Goal: Information Seeking & Learning: Learn about a topic

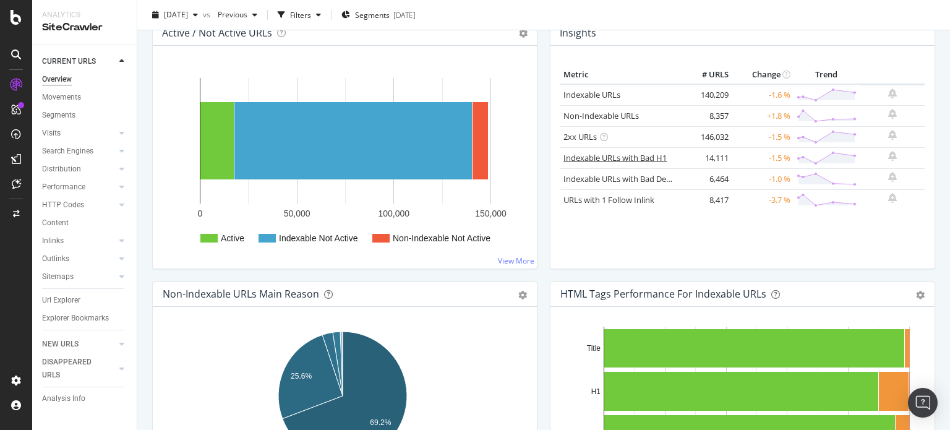
scroll to position [330, 0]
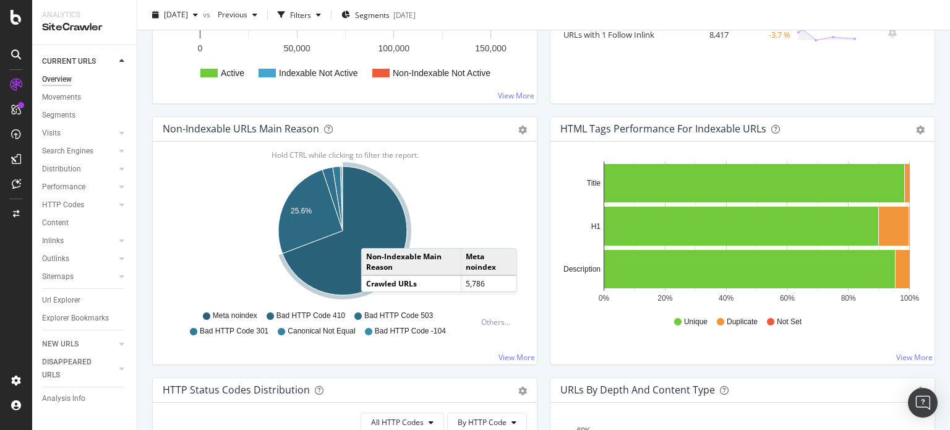
click at [373, 234] on icon "A chart." at bounding box center [345, 230] width 124 height 129
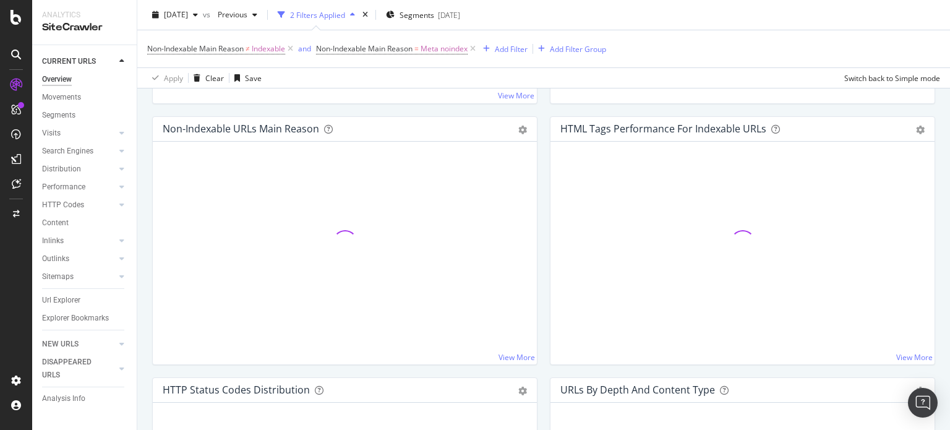
scroll to position [388, 0]
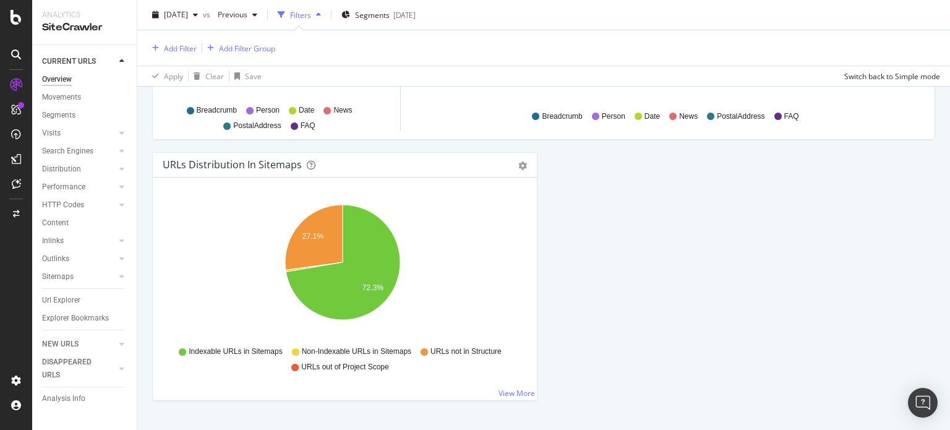
scroll to position [1418, 0]
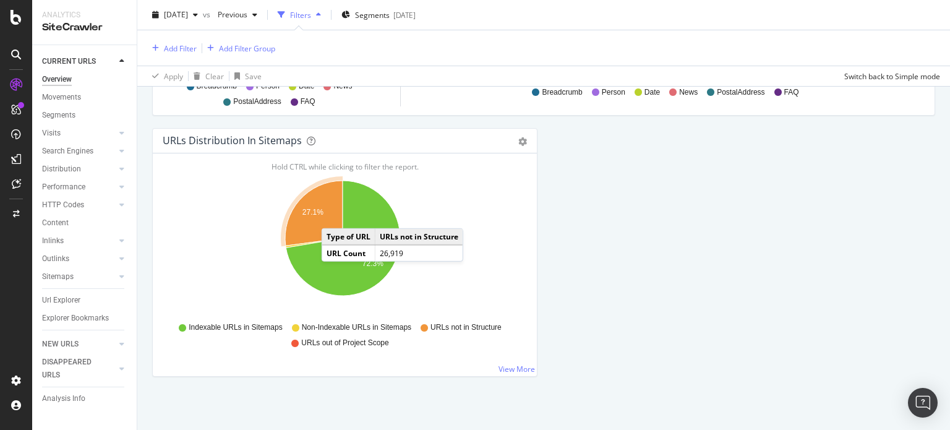
click at [334, 213] on icon "A chart." at bounding box center [313, 213] width 57 height 65
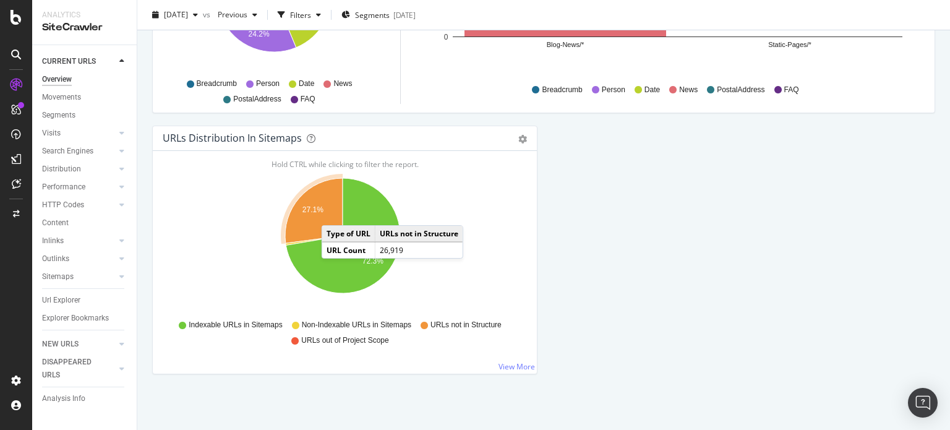
scroll to position [1361, 0]
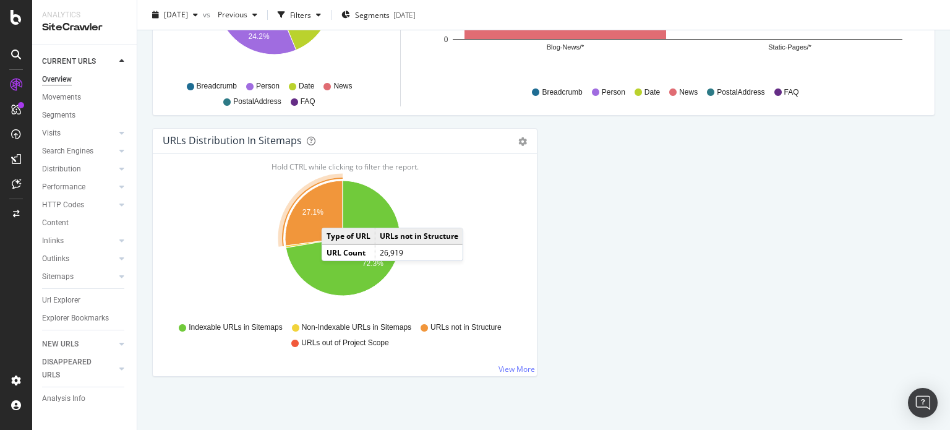
click at [334, 213] on icon "A chart." at bounding box center [313, 213] width 57 height 65
click at [325, 211] on icon "A chart." at bounding box center [313, 213] width 57 height 65
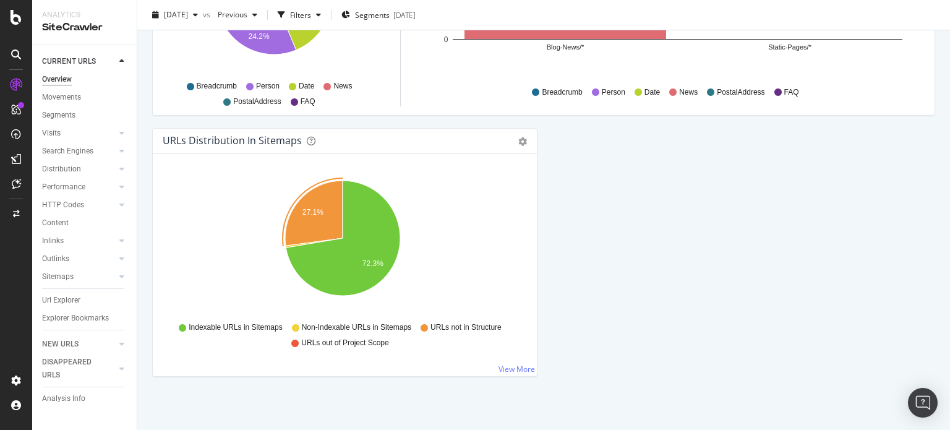
click at [267, 189] on icon "27.1% 72.3%" at bounding box center [343, 244] width 360 height 143
click at [475, 222] on icon "27.1% 72.3%" at bounding box center [343, 244] width 360 height 143
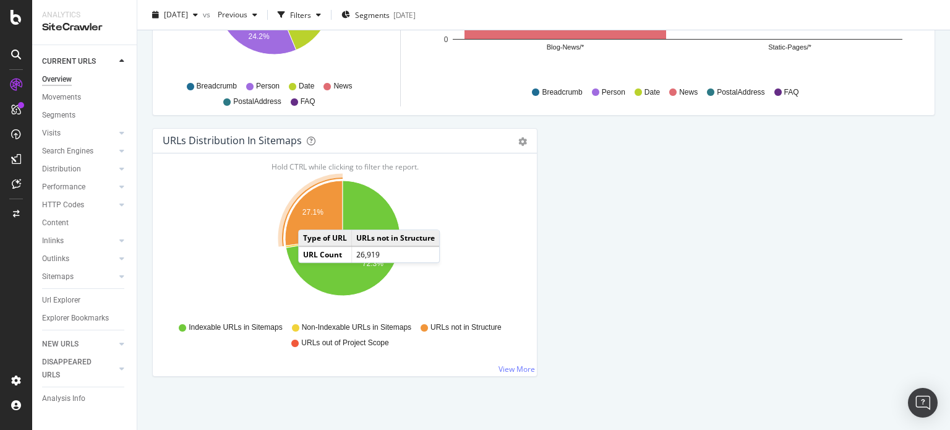
click at [310, 215] on icon "A chart." at bounding box center [313, 213] width 57 height 65
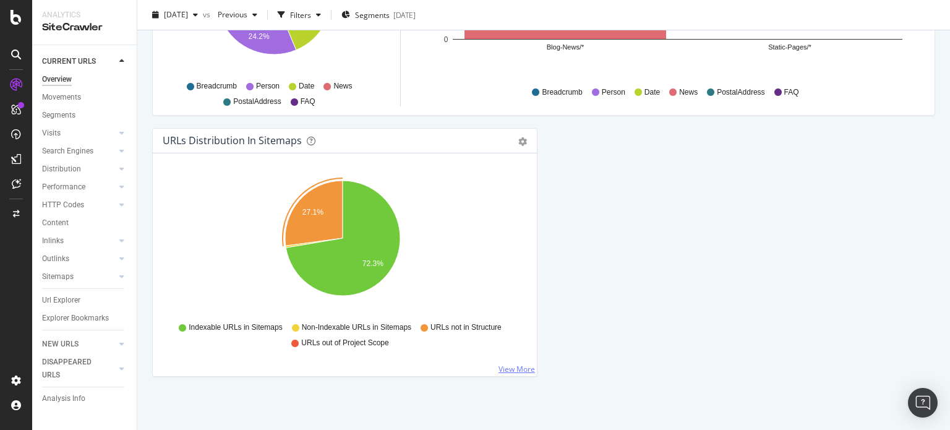
click at [513, 368] on link "View More" at bounding box center [516, 369] width 36 height 11
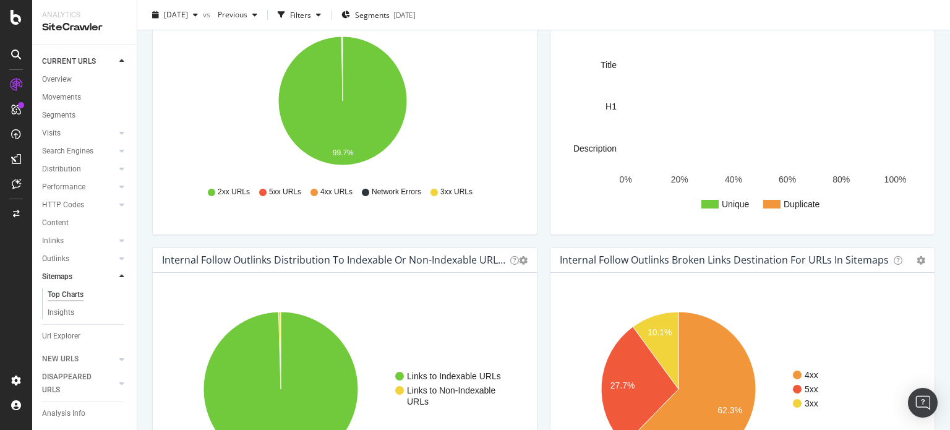
scroll to position [867, 0]
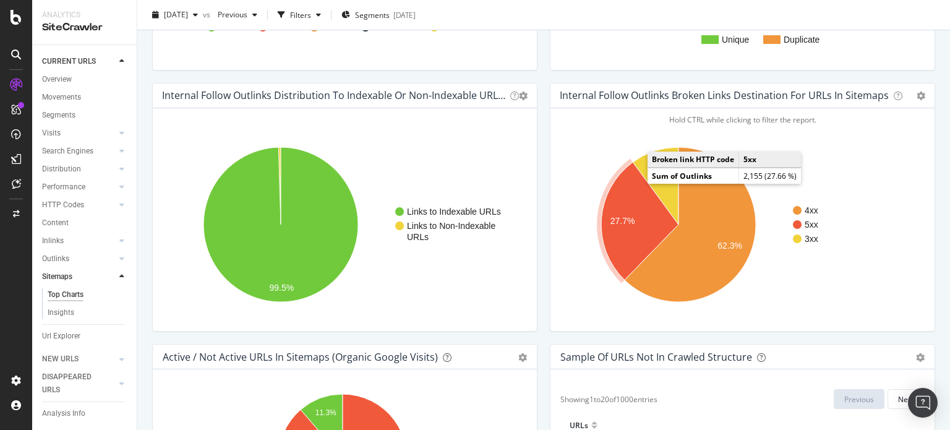
click at [619, 213] on icon "A chart." at bounding box center [639, 220] width 77 height 117
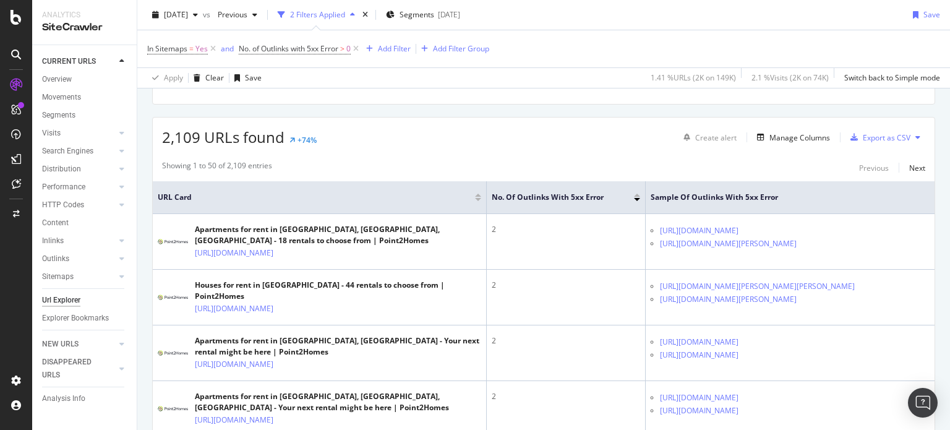
scroll to position [164, 0]
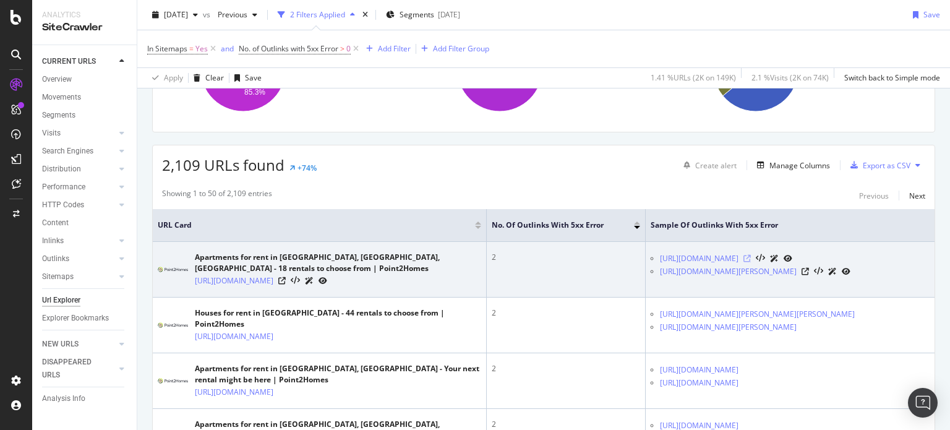
click at [751, 262] on icon at bounding box center [746, 258] width 7 height 7
click at [809, 275] on icon at bounding box center [804, 271] width 7 height 7
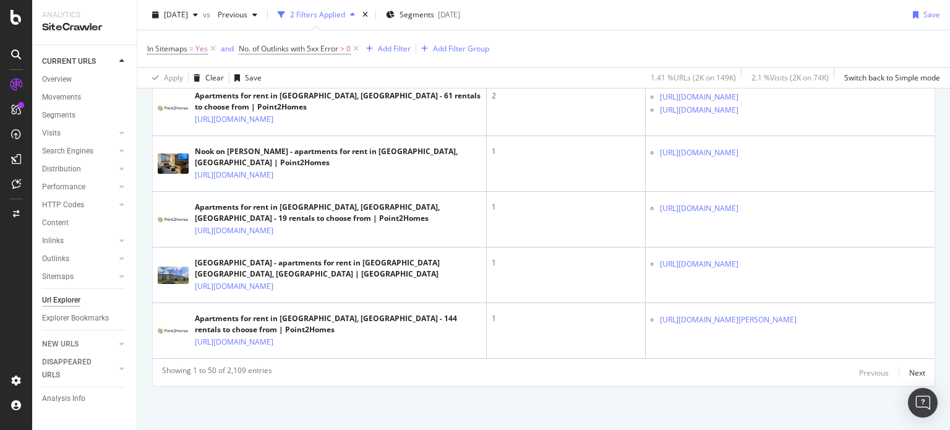
scroll to position [3543, 0]
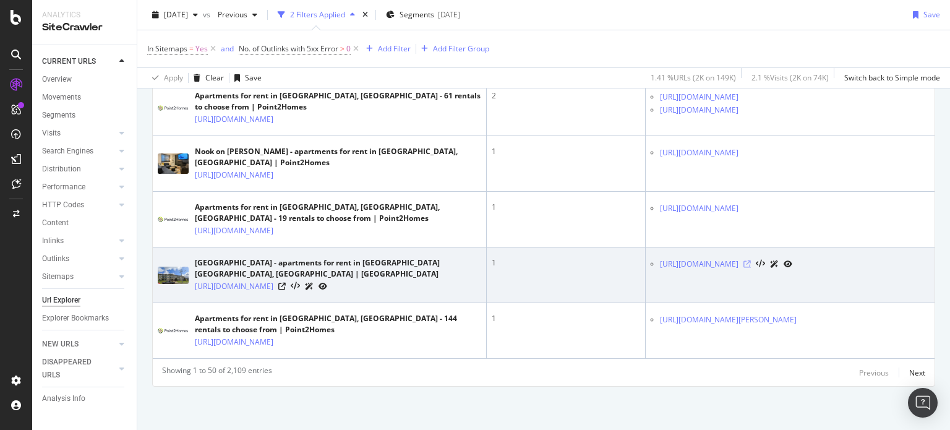
click at [751, 260] on icon at bounding box center [746, 263] width 7 height 7
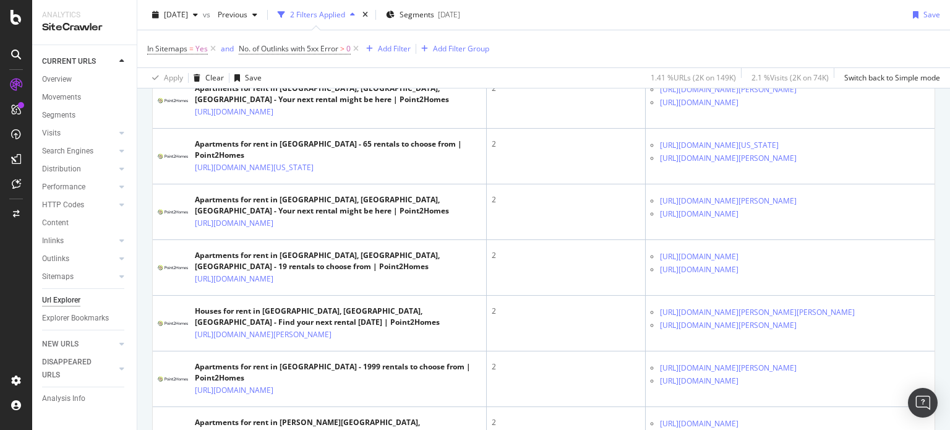
scroll to position [576, 0]
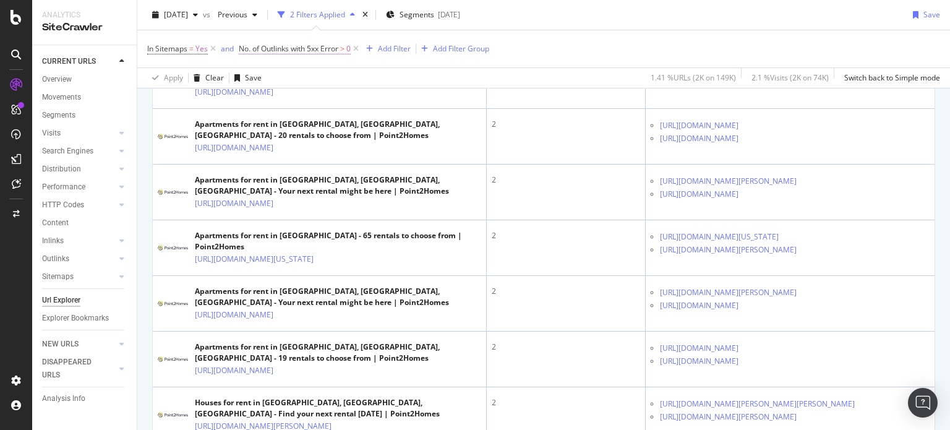
click at [307, 49] on span "No. of Outlinks with 5xx Error" at bounding box center [289, 48] width 100 height 11
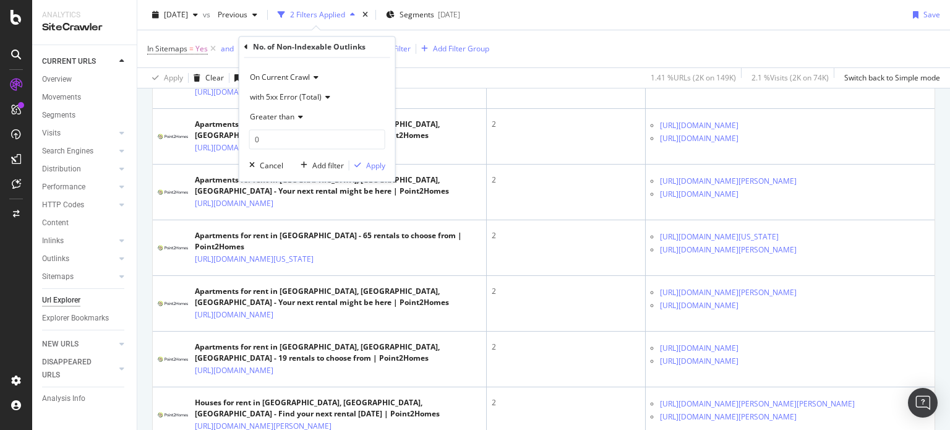
click at [300, 96] on span "with 5xx Error (Total)" at bounding box center [286, 97] width 72 height 11
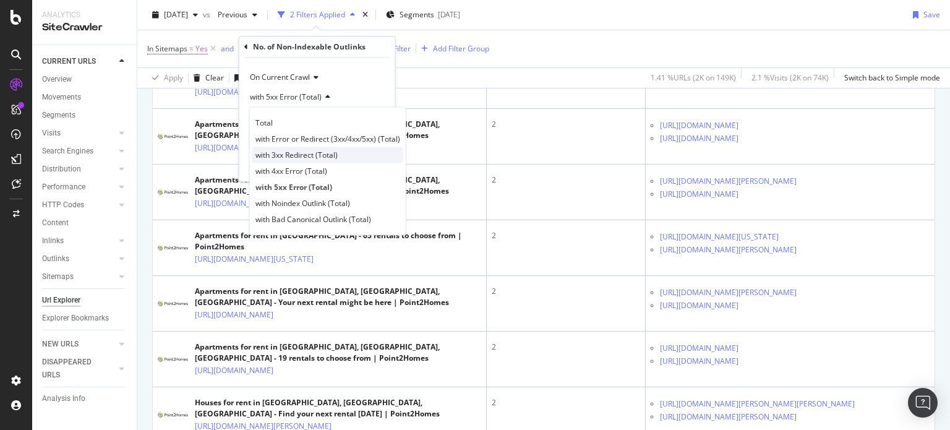
click at [287, 155] on span "with 3xx Redirect (Total)" at bounding box center [296, 155] width 82 height 11
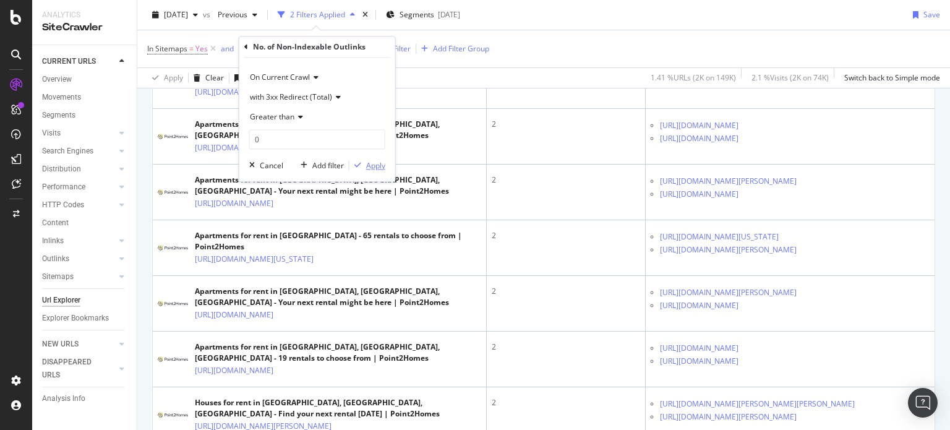
click at [362, 168] on div "button" at bounding box center [357, 165] width 17 height 7
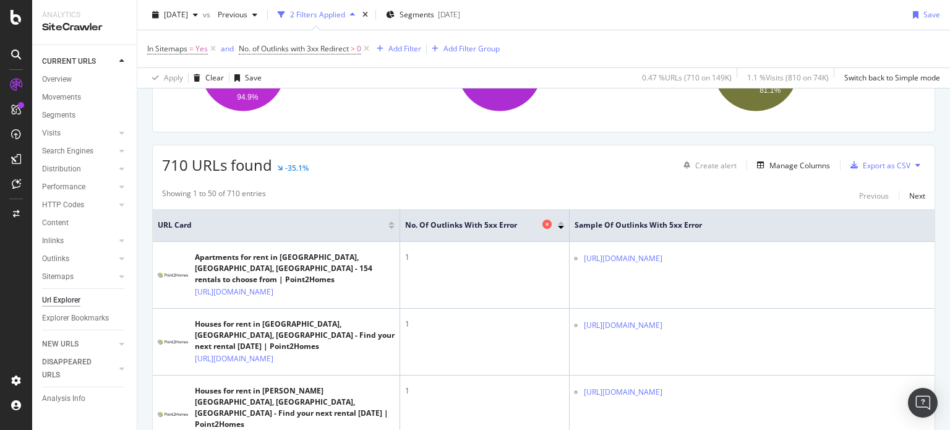
scroll to position [330, 0]
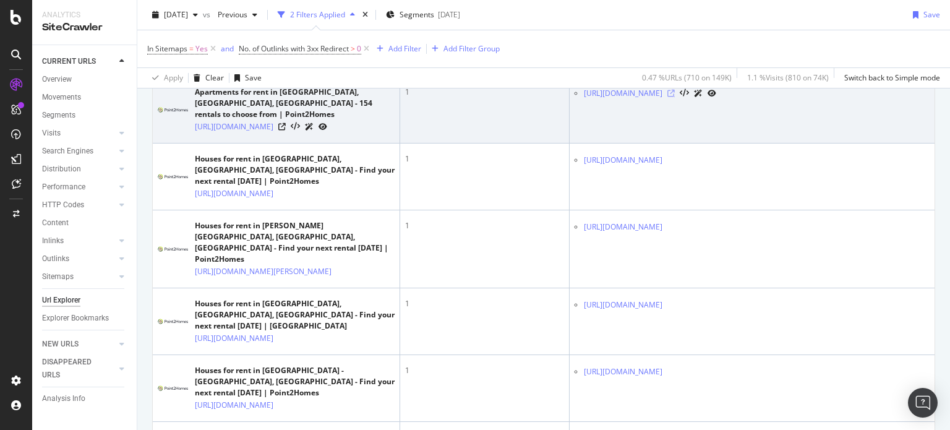
click at [675, 97] on icon at bounding box center [670, 93] width 7 height 7
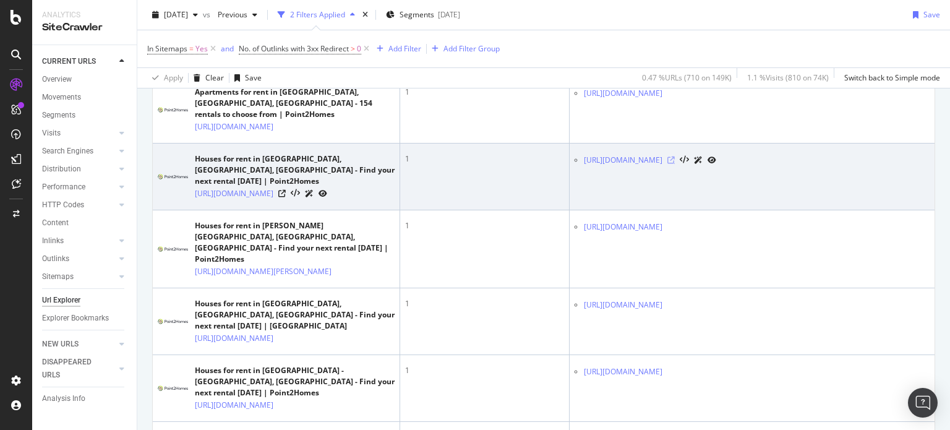
click at [675, 164] on icon at bounding box center [670, 159] width 7 height 7
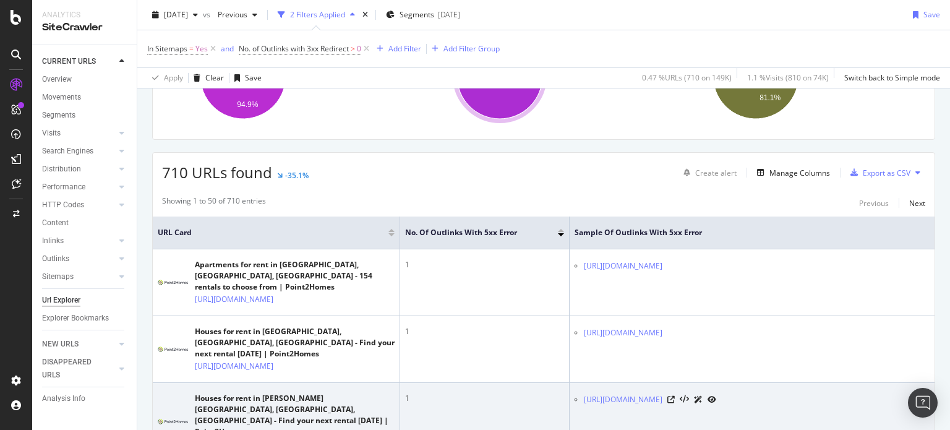
scroll to position [164, 0]
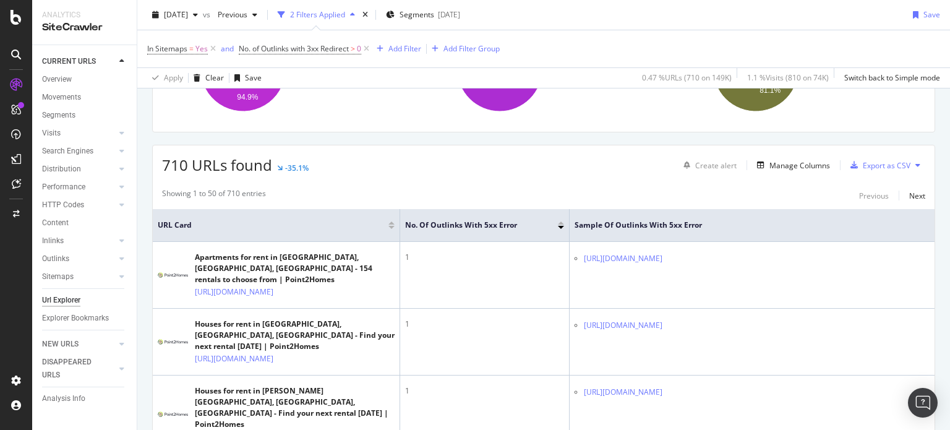
drag, startPoint x: 906, startPoint y: 222, endPoint x: 836, endPoint y: 229, distance: 70.9
click at [0, 0] on icon at bounding box center [0, 0] width 0 height 0
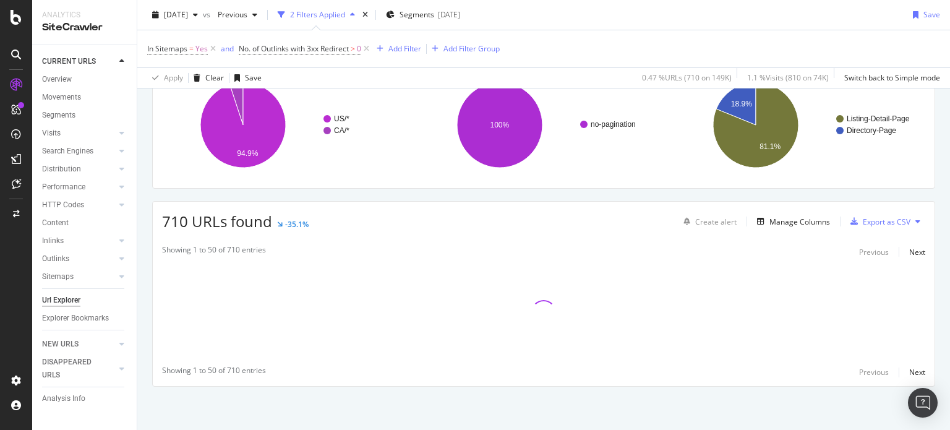
scroll to position [107, 0]
click at [805, 221] on div "Manage Columns" at bounding box center [799, 223] width 61 height 11
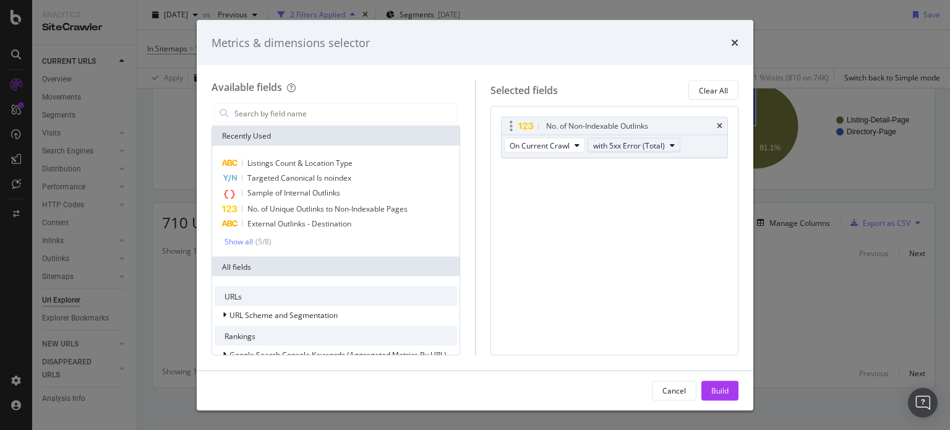
click at [612, 151] on button "with 5xx Error (Total)" at bounding box center [633, 145] width 93 height 15
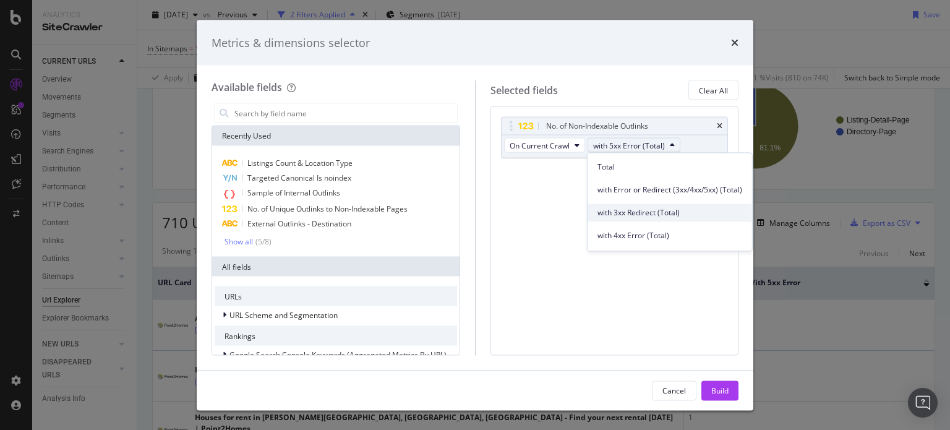
click at [629, 216] on span "with 3xx Redirect (Total)" at bounding box center [669, 212] width 145 height 11
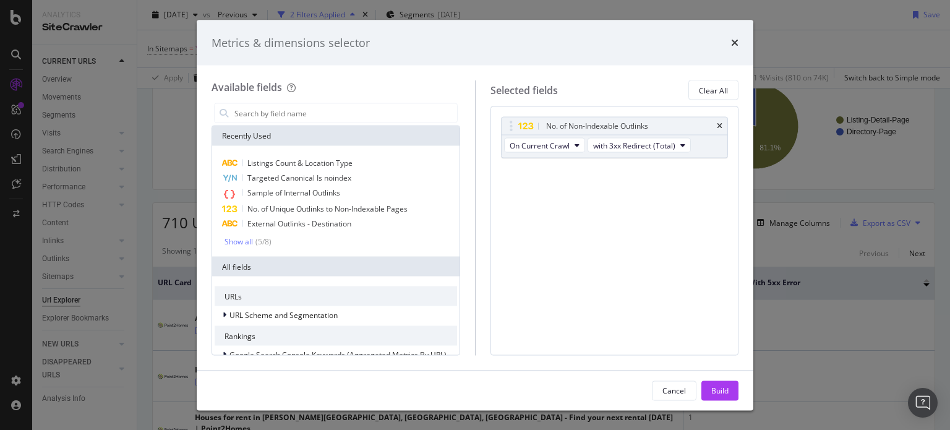
drag, startPoint x: 715, startPoint y: 390, endPoint x: 660, endPoint y: 261, distance: 140.4
click at [715, 390] on div "Build" at bounding box center [719, 390] width 17 height 11
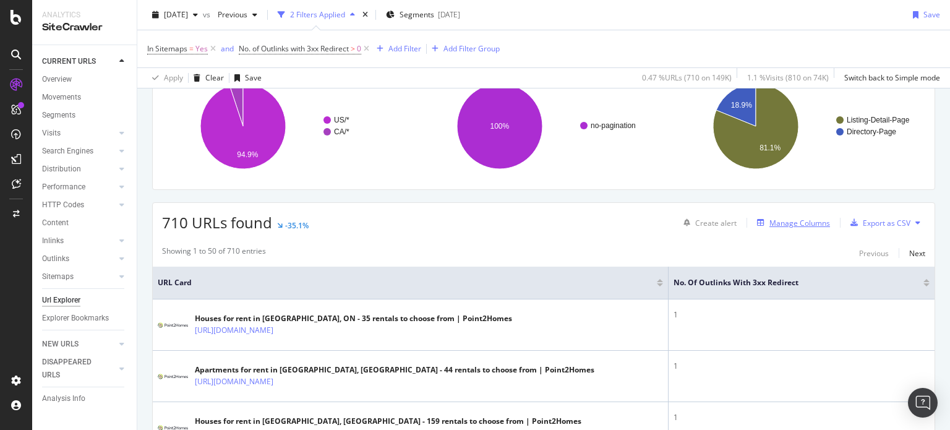
click at [789, 222] on div "Manage Columns" at bounding box center [799, 223] width 61 height 11
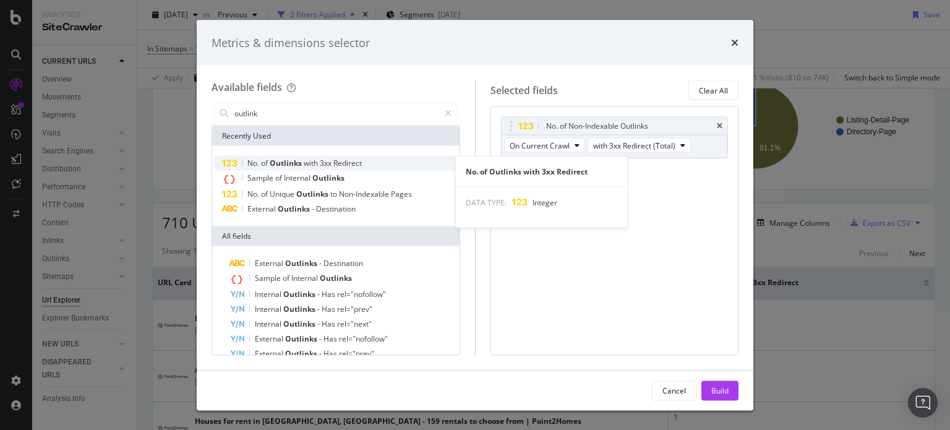
type input "outlink"
click at [339, 161] on span "Redirect" at bounding box center [347, 163] width 28 height 11
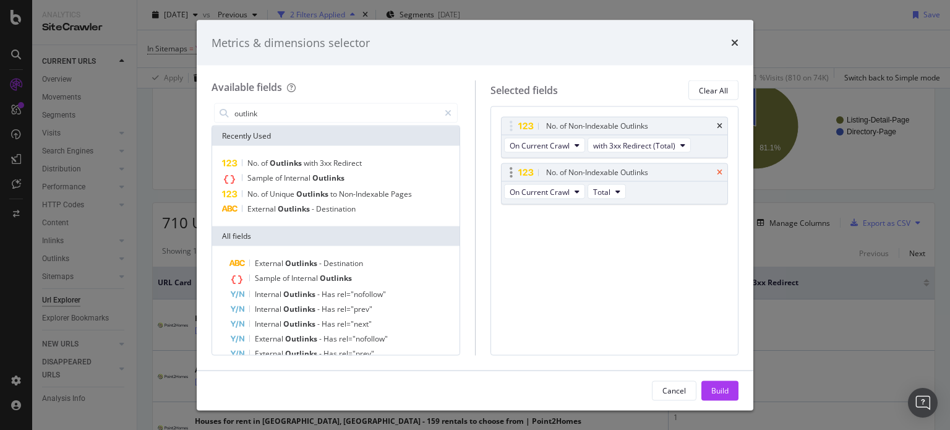
click at [719, 173] on icon "times" at bounding box center [720, 172] width 6 height 7
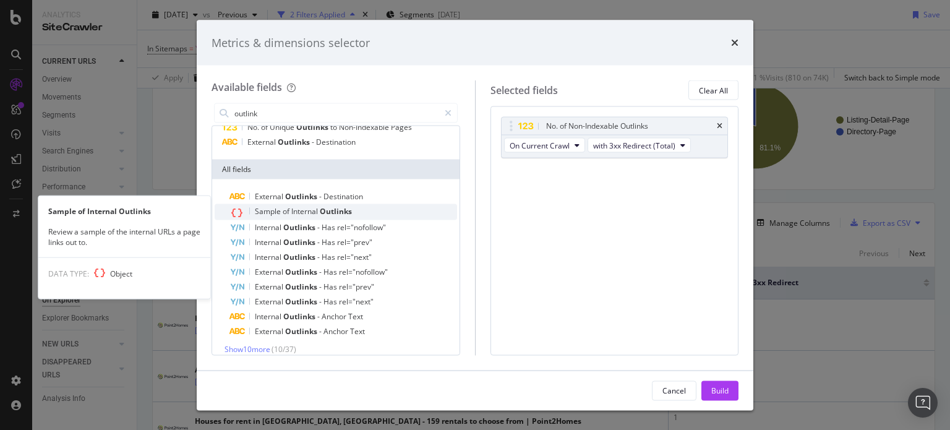
scroll to position [75, 0]
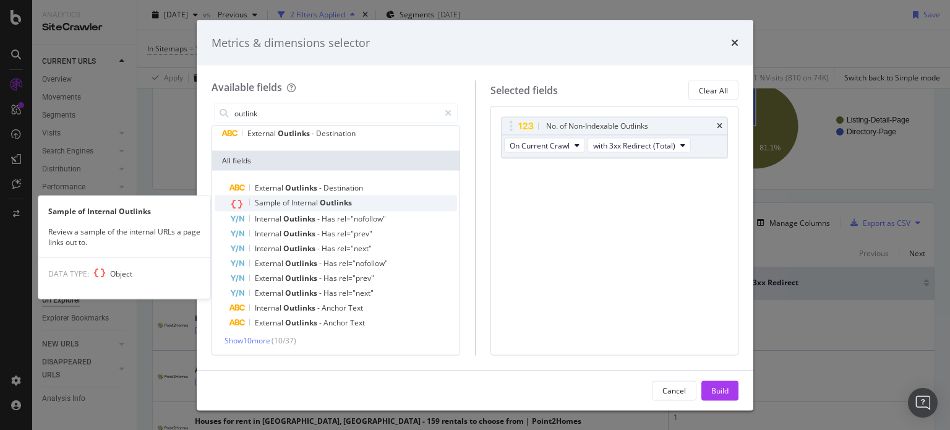
click at [333, 205] on span "Outlinks" at bounding box center [336, 202] width 32 height 11
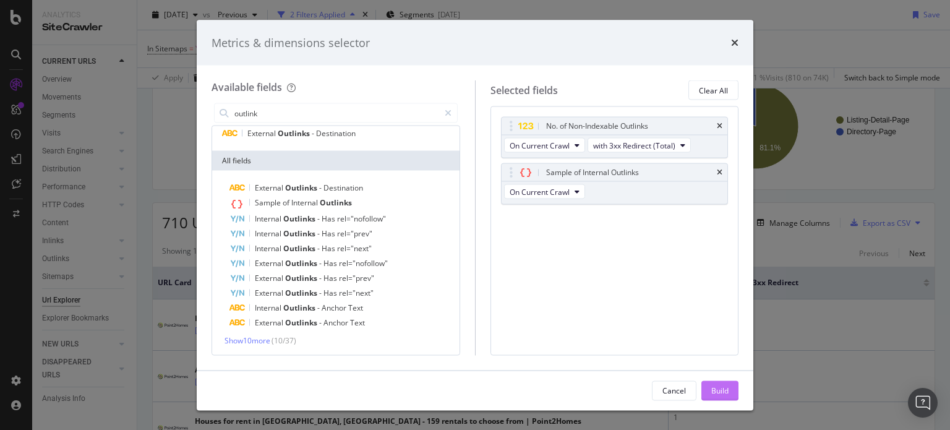
click at [719, 389] on div "Build" at bounding box center [719, 390] width 17 height 11
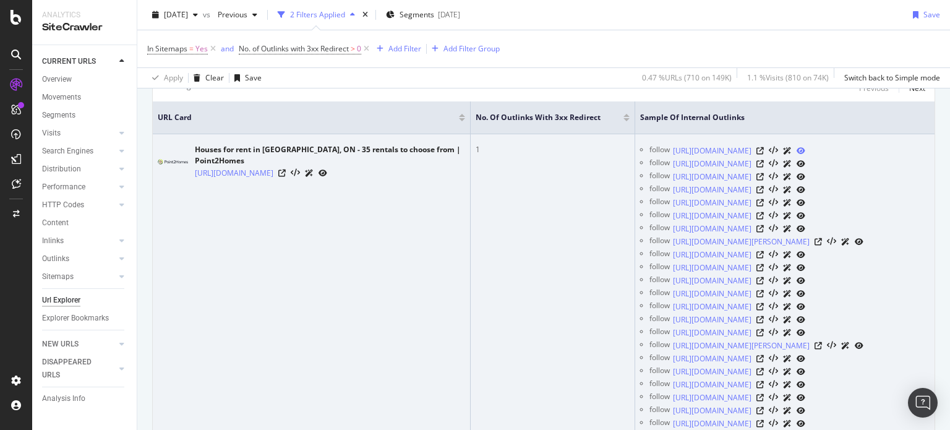
scroll to position [107, 0]
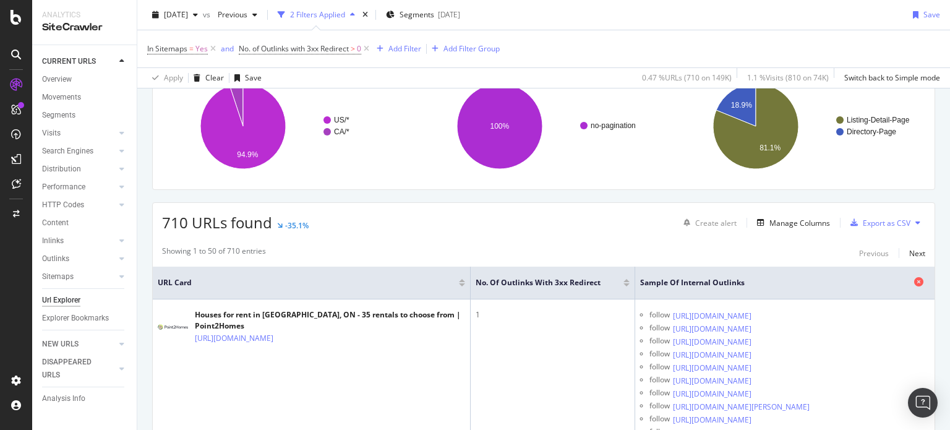
click at [914, 278] on icon at bounding box center [918, 281] width 9 height 9
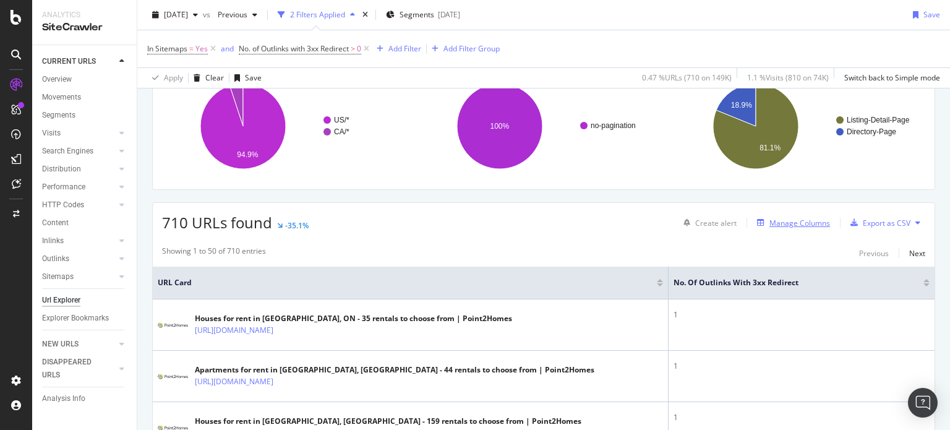
click at [790, 219] on div "Manage Columns" at bounding box center [799, 223] width 61 height 11
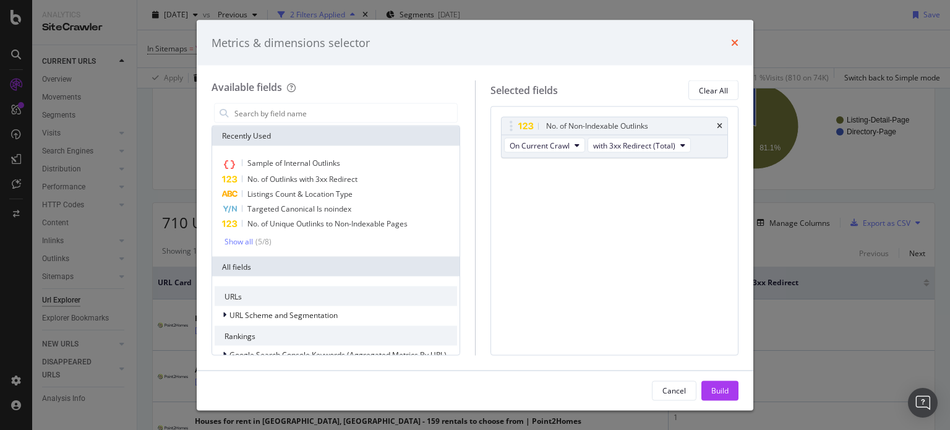
click at [737, 38] on icon "times" at bounding box center [734, 43] width 7 height 10
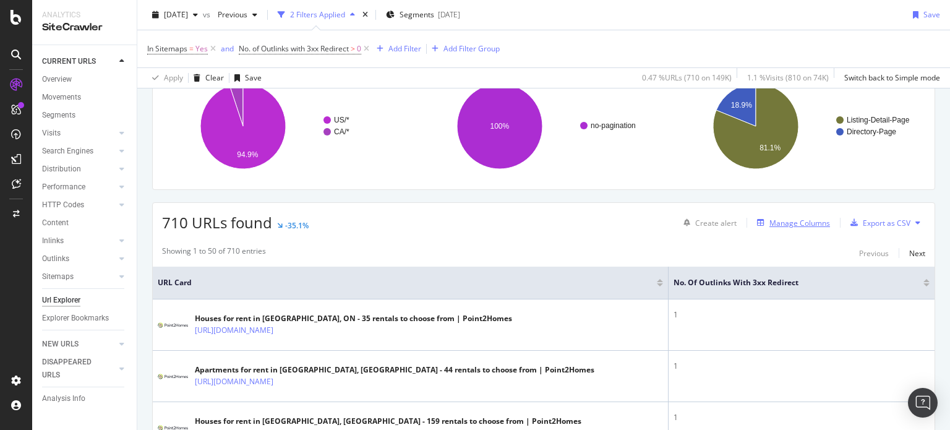
click at [799, 221] on div "Manage Columns" at bounding box center [799, 223] width 61 height 11
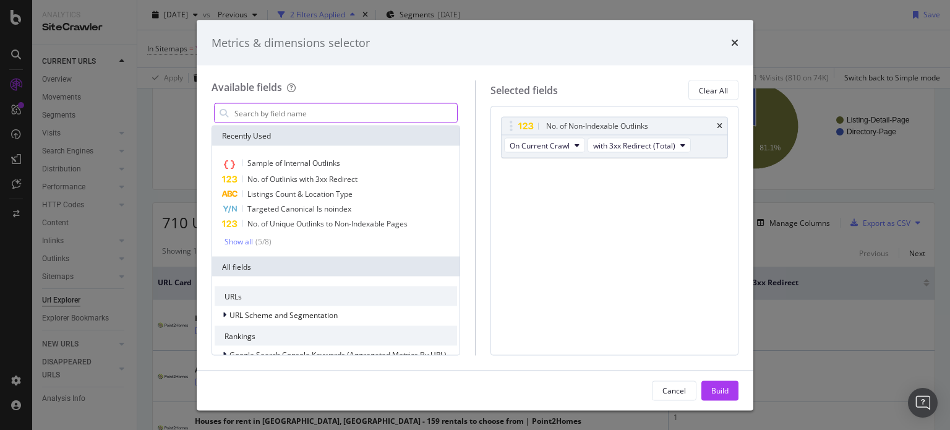
click at [342, 117] on input "modal" at bounding box center [345, 113] width 224 height 19
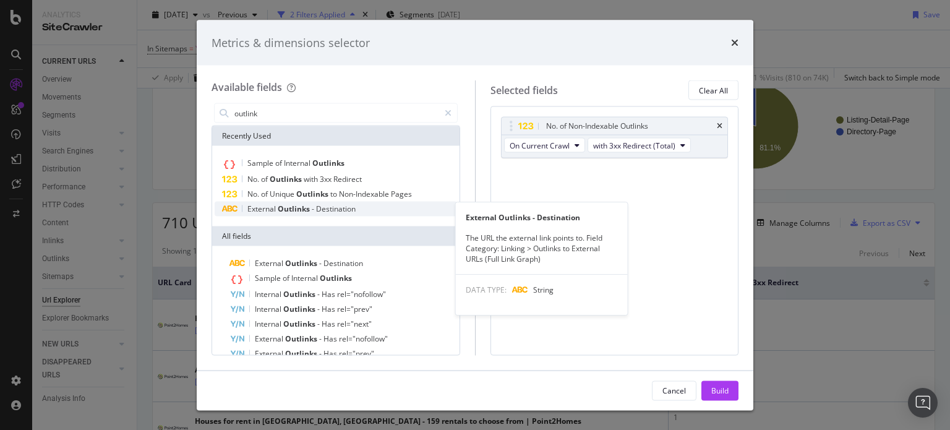
type input "outlink"
click at [360, 211] on div "External Outlinks - Destination" at bounding box center [336, 209] width 242 height 15
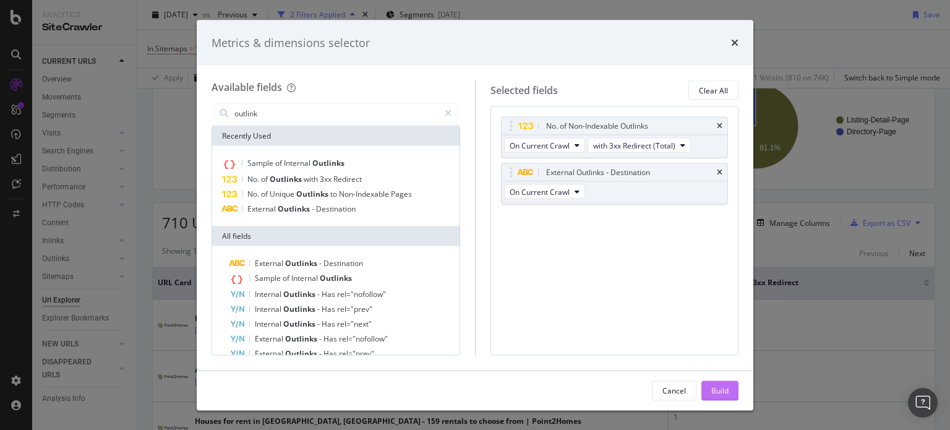
click at [725, 386] on div "Build" at bounding box center [719, 390] width 17 height 11
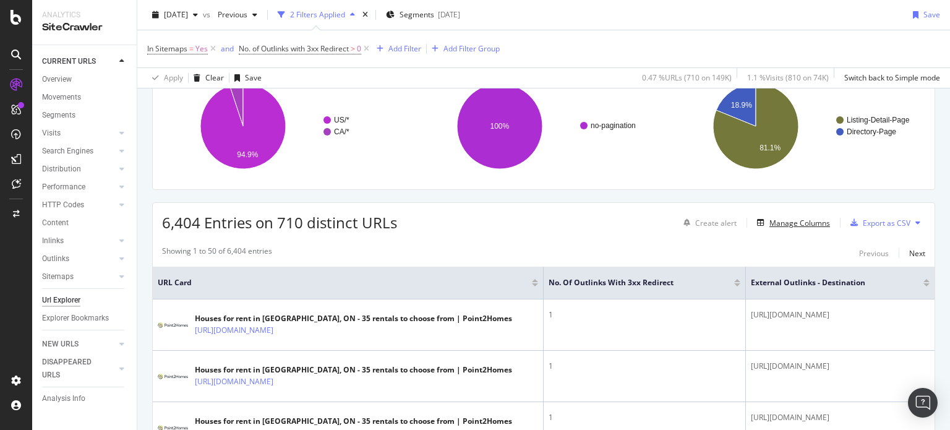
scroll to position [272, 0]
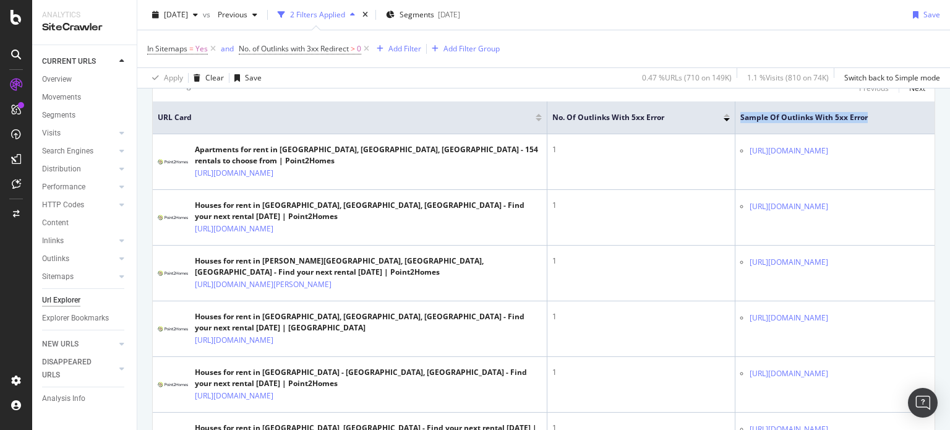
drag, startPoint x: 770, startPoint y: 116, endPoint x: 616, endPoint y: 117, distance: 154.0
click at [735, 117] on th "Sample of Outlinks with 5xx Error" at bounding box center [834, 117] width 199 height 33
copy span "Sample of Outlinks with 5xx Error"
click at [914, 112] on icon at bounding box center [918, 116] width 9 height 9
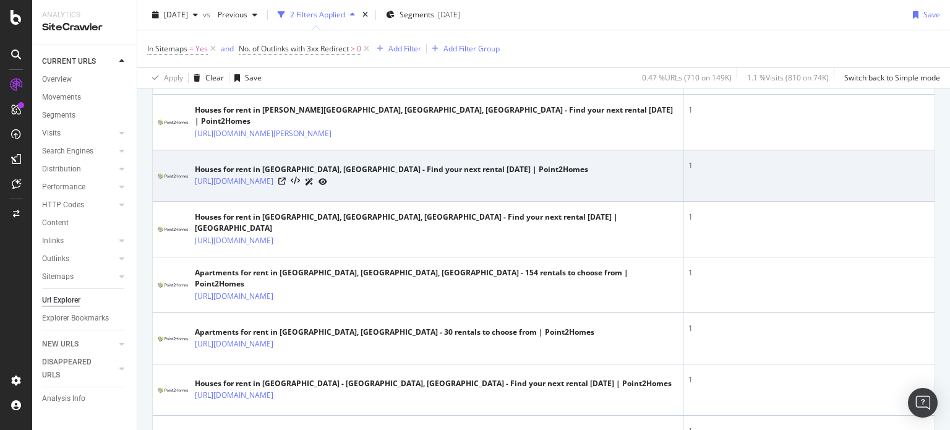
scroll to position [84, 0]
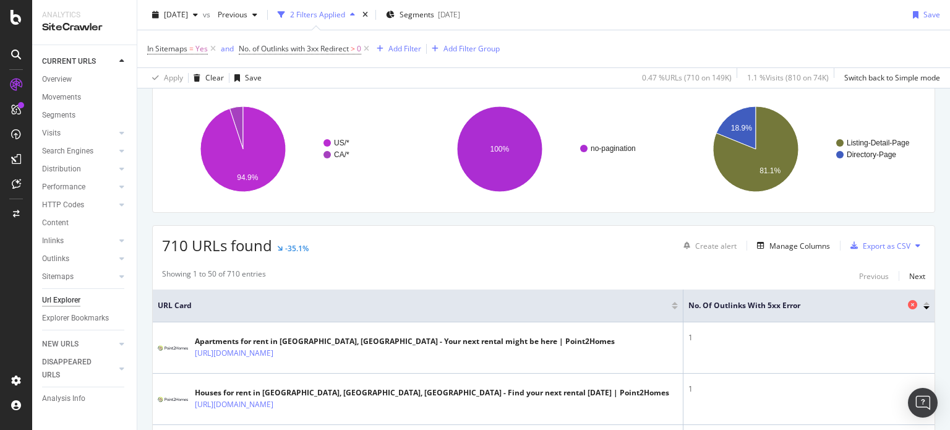
click at [908, 300] on icon at bounding box center [912, 304] width 9 height 9
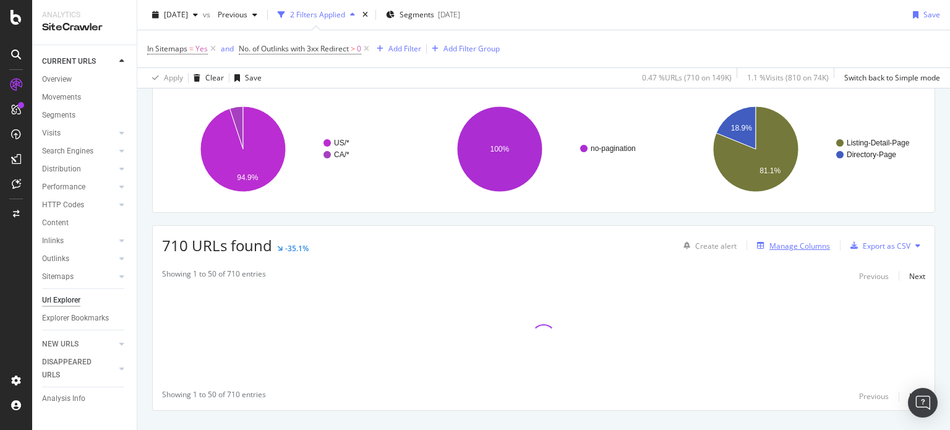
click at [796, 244] on div "Manage Columns" at bounding box center [799, 246] width 61 height 11
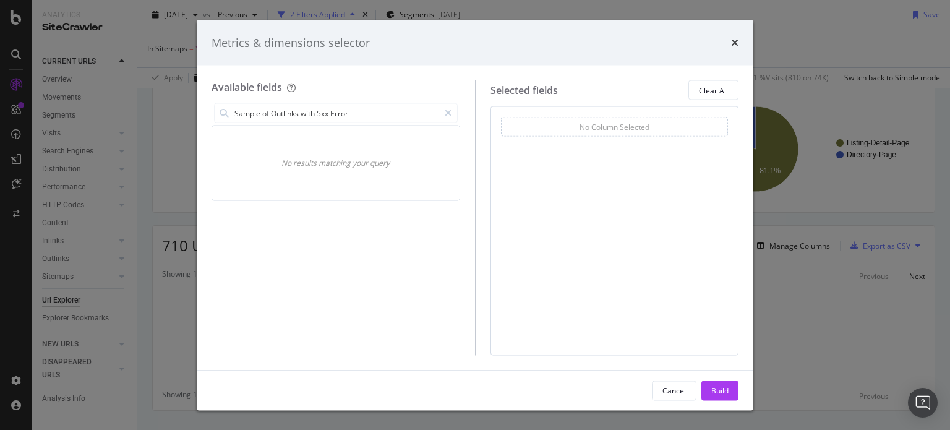
drag, startPoint x: 305, startPoint y: 113, endPoint x: 655, endPoint y: 134, distance: 351.2
click at [637, 130] on div "Available fields Sample of Outlinks with 5xx Error No results matching your que…" at bounding box center [474, 217] width 527 height 275
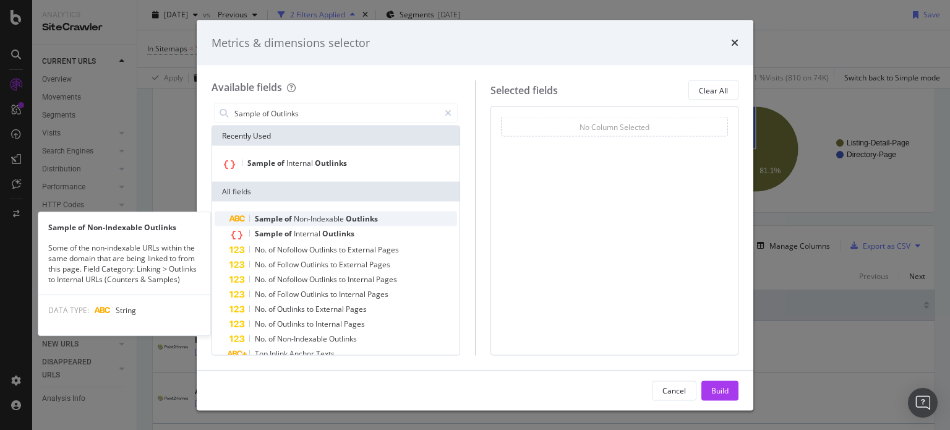
type input "Sample of Outlinks"
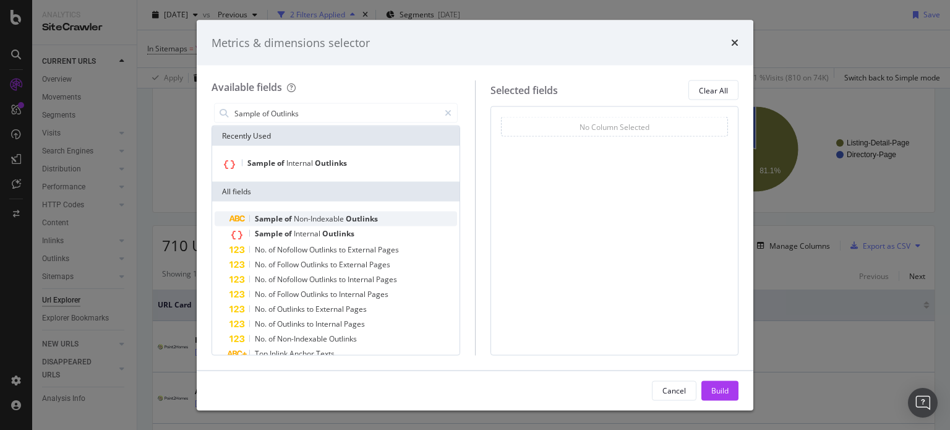
click at [373, 222] on span "Outlinks" at bounding box center [362, 218] width 32 height 11
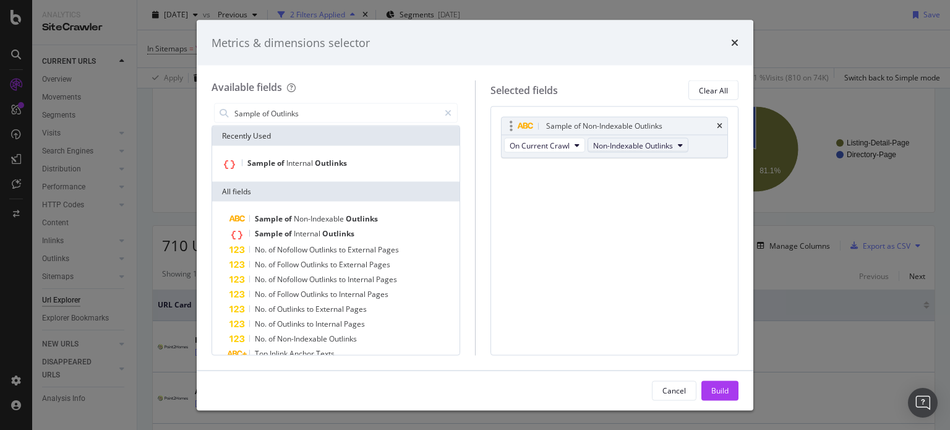
click at [615, 144] on span "Non-Indexable Outlinks" at bounding box center [633, 145] width 80 height 11
click at [638, 230] on span "with 3xx Redirect" at bounding box center [639, 235] width 85 height 11
click at [720, 393] on div "Build" at bounding box center [719, 390] width 17 height 11
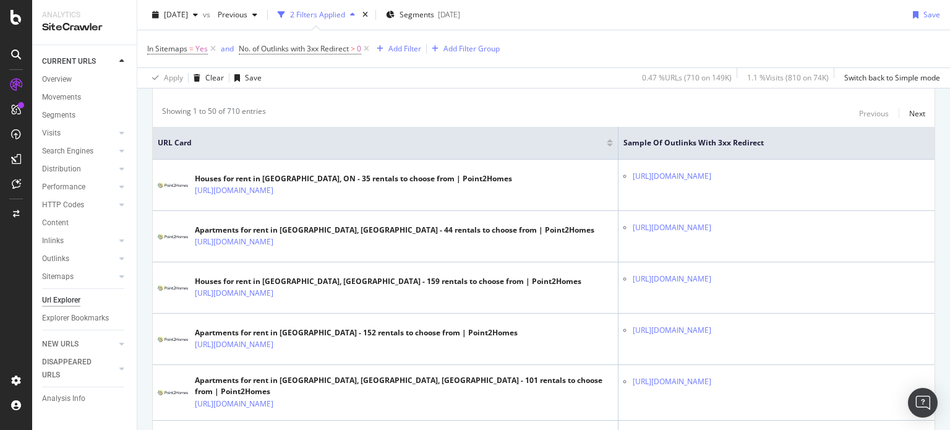
scroll to position [249, 0]
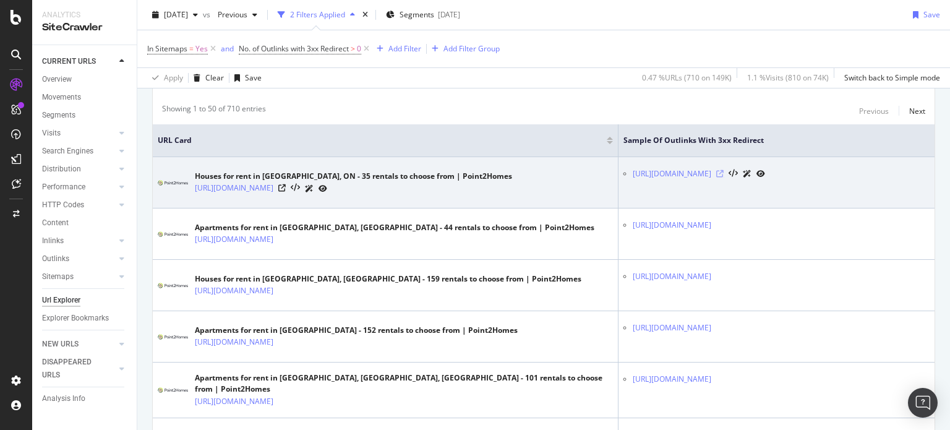
click at [723, 176] on icon at bounding box center [719, 173] width 7 height 7
click at [286, 185] on icon at bounding box center [281, 187] width 7 height 7
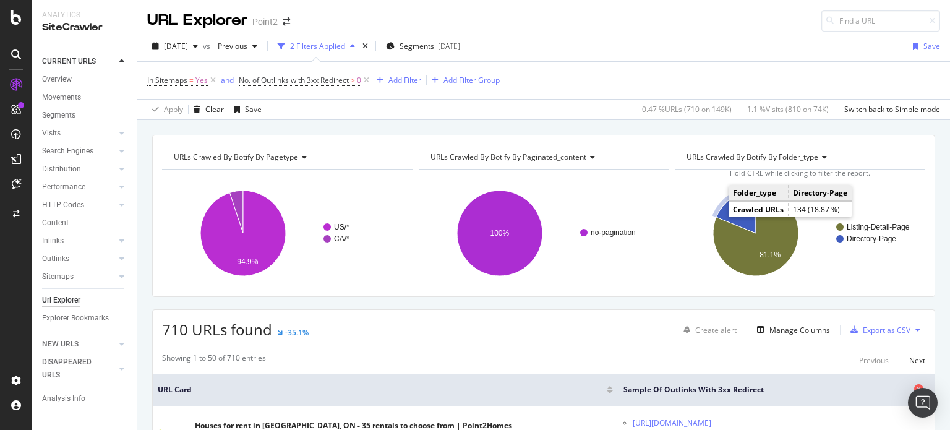
scroll to position [330, 0]
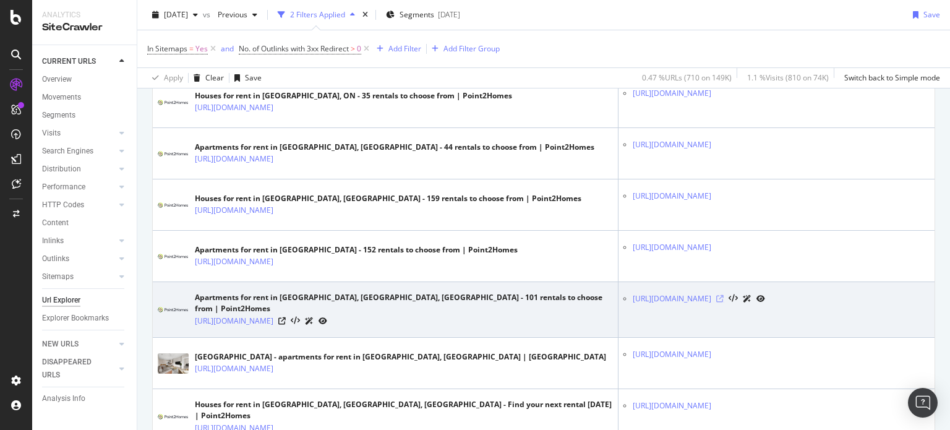
click at [723, 302] on icon at bounding box center [719, 298] width 7 height 7
click at [286, 325] on icon at bounding box center [281, 320] width 7 height 7
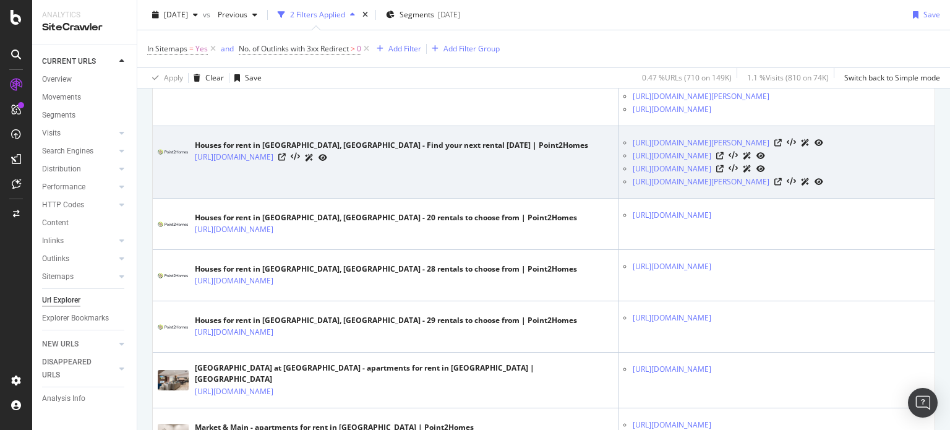
scroll to position [1648, 0]
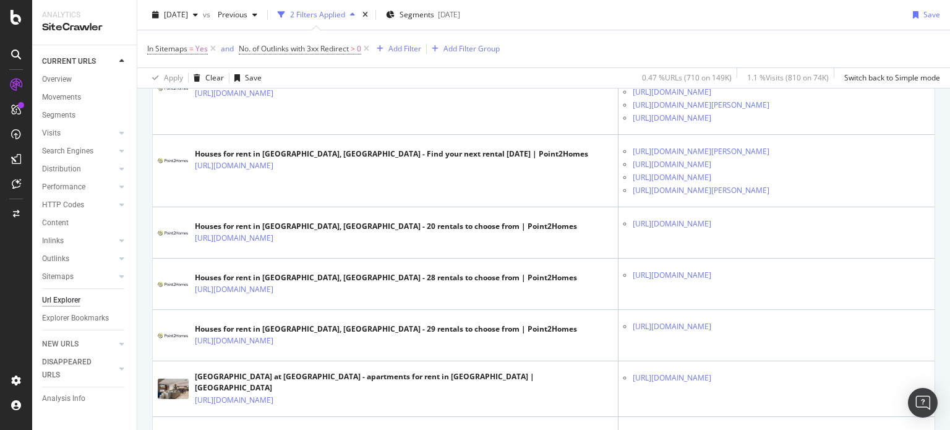
click at [723, 32] on icon at bounding box center [719, 27] width 7 height 7
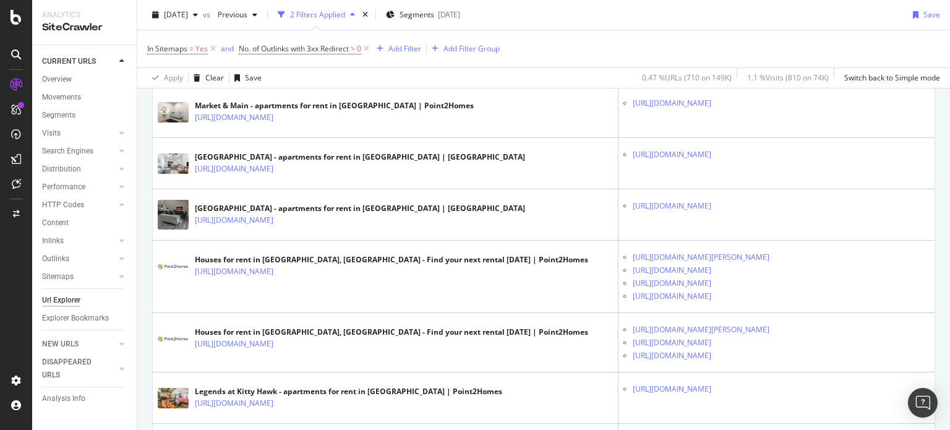
scroll to position [2143, 0]
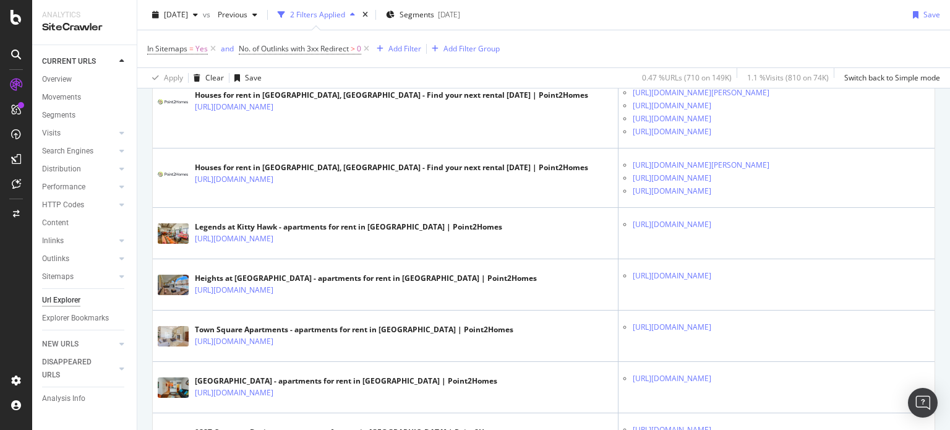
click at [723, 45] on icon at bounding box center [719, 41] width 7 height 7
click at [286, 59] on icon at bounding box center [281, 55] width 7 height 7
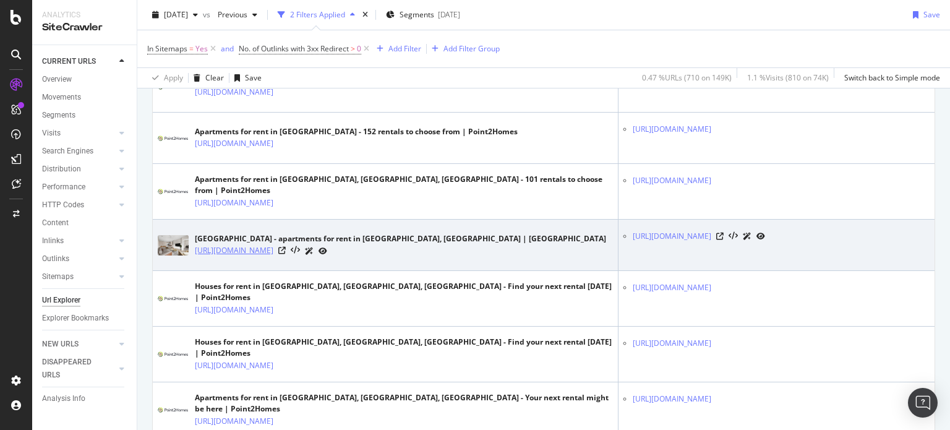
scroll to position [0, 0]
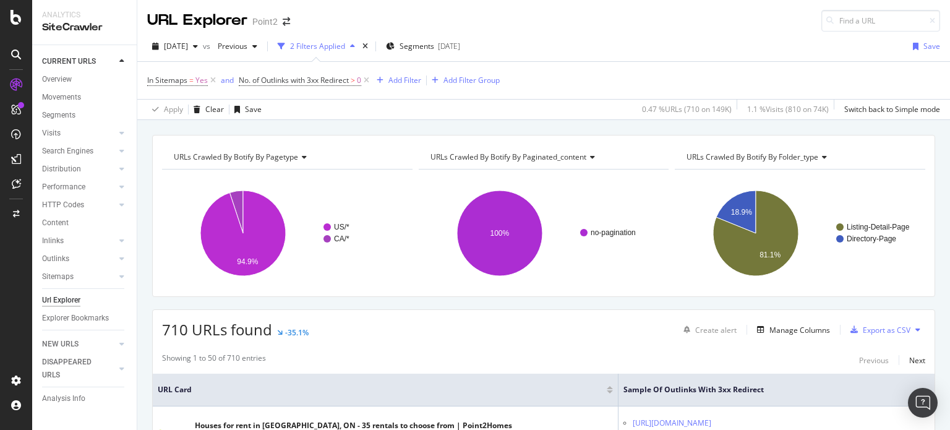
drag, startPoint x: 53, startPoint y: 79, endPoint x: 140, endPoint y: 150, distance: 112.4
click at [53, 79] on div "Overview" at bounding box center [57, 79] width 30 height 13
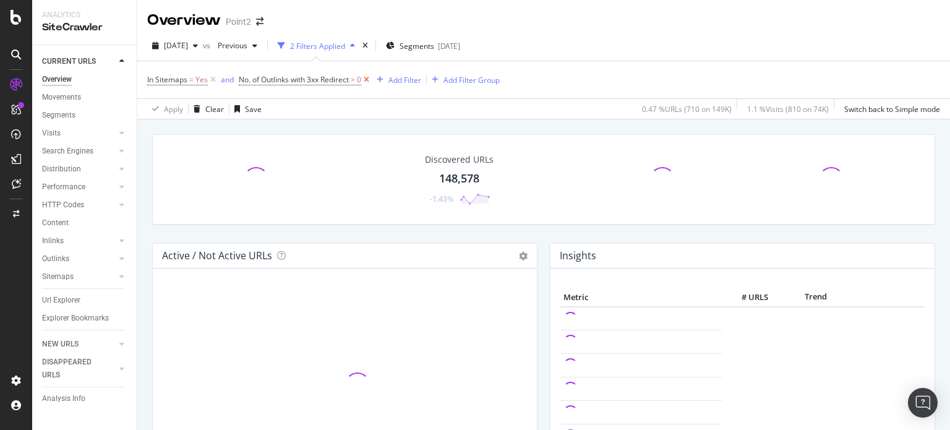
click at [368, 78] on icon at bounding box center [366, 80] width 11 height 12
click at [213, 78] on icon at bounding box center [213, 80] width 11 height 12
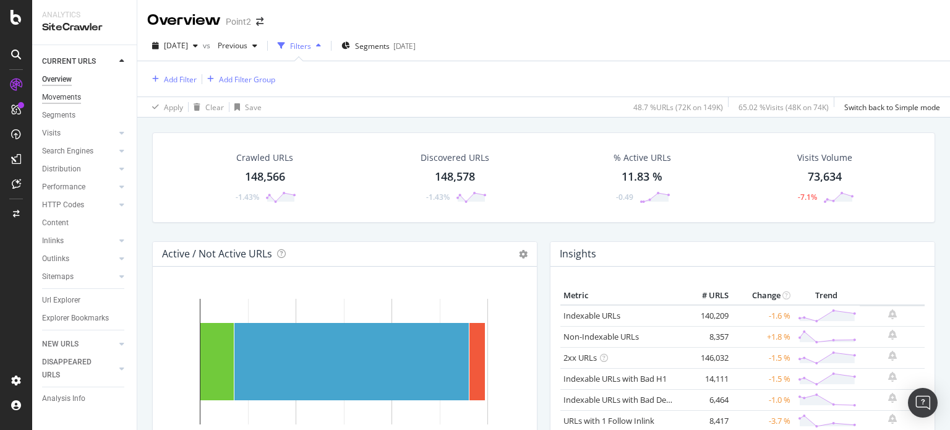
click at [67, 93] on div "Movements" at bounding box center [61, 97] width 39 height 13
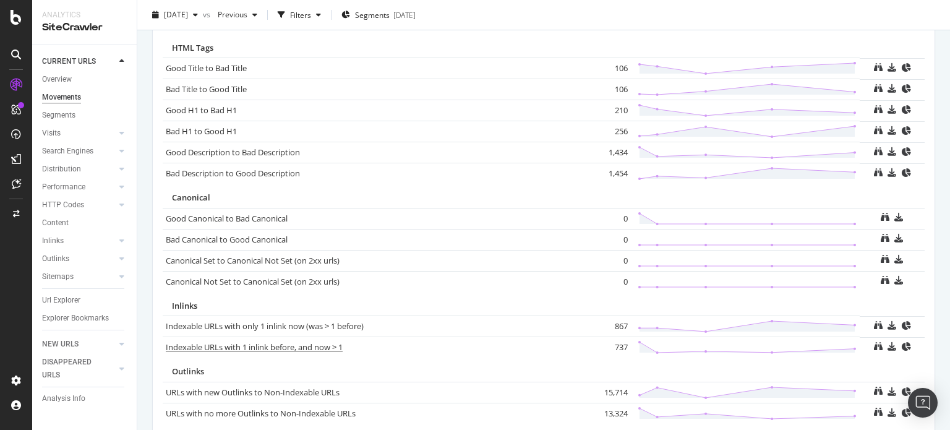
scroll to position [882, 0]
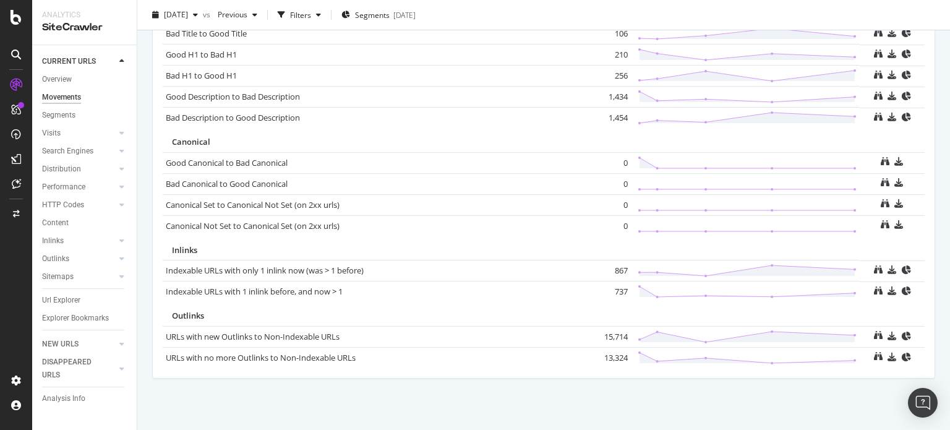
drag, startPoint x: 61, startPoint y: 118, endPoint x: 419, endPoint y: 252, distance: 382.7
click at [61, 117] on div "Segments" at bounding box center [58, 115] width 33 height 13
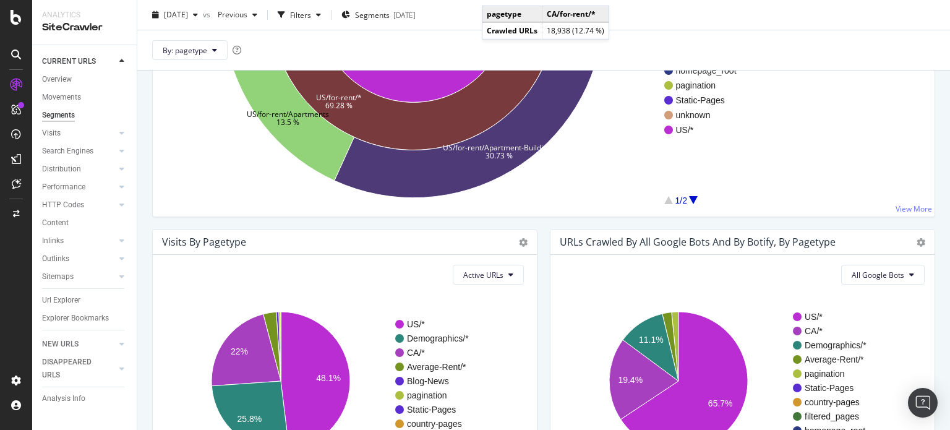
scroll to position [495, 0]
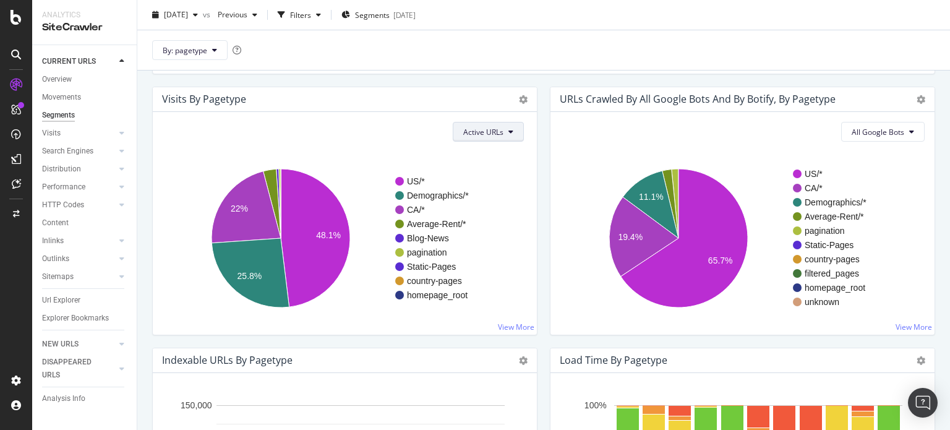
click at [490, 132] on span "Active URLs" at bounding box center [483, 132] width 40 height 11
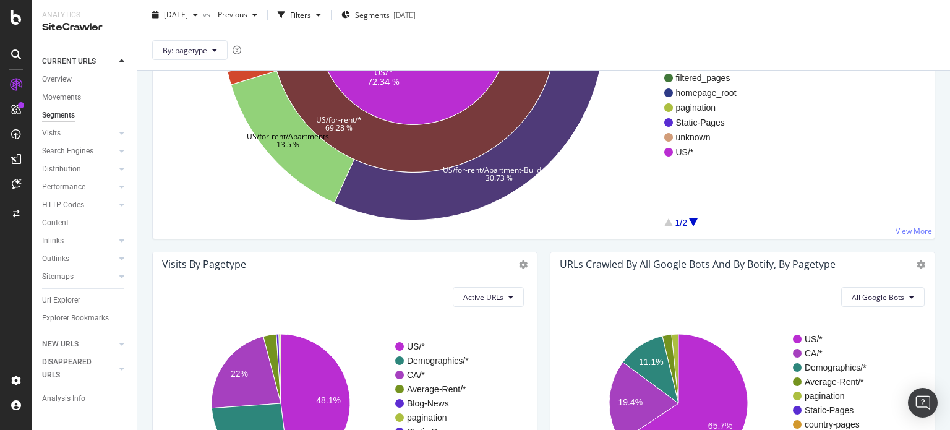
scroll to position [0, 0]
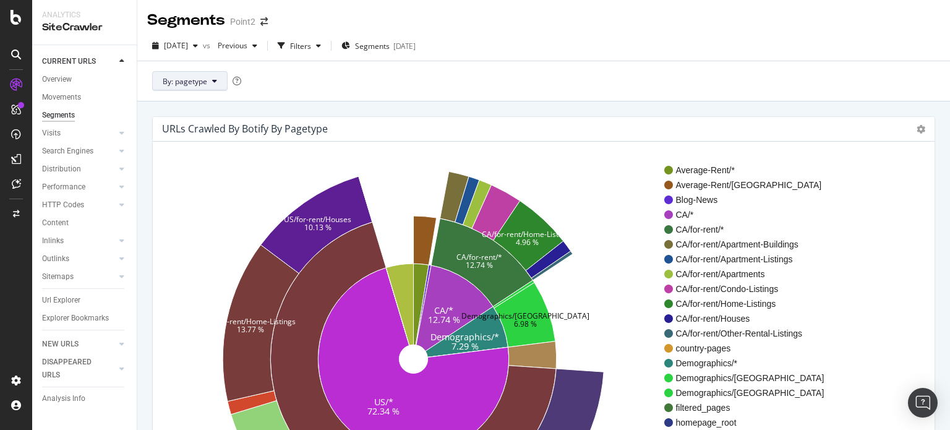
click at [190, 77] on span "By: pagetype" at bounding box center [185, 81] width 45 height 11
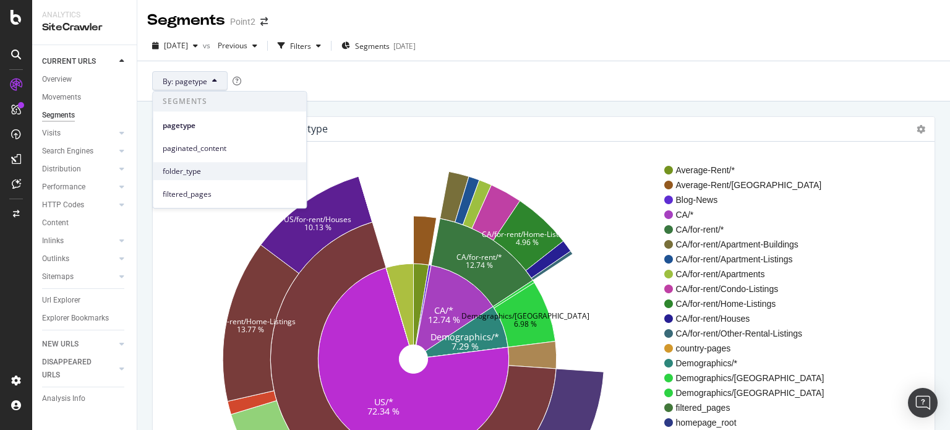
click at [193, 175] on span "folder_type" at bounding box center [230, 171] width 134 height 11
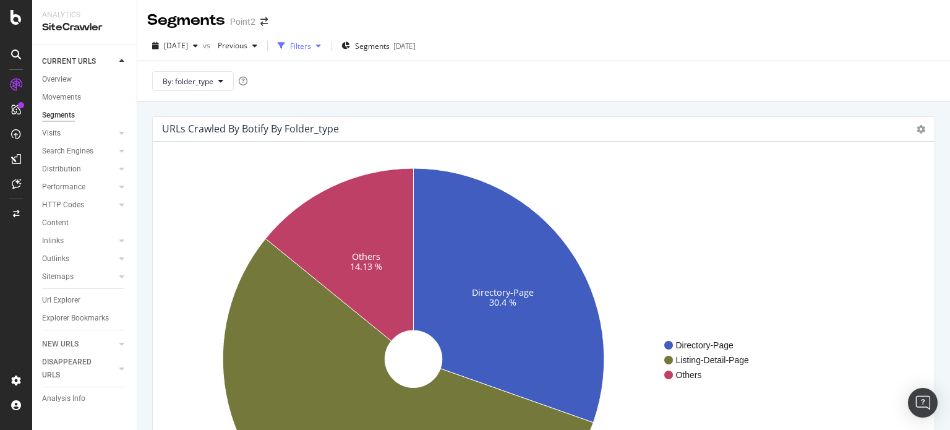
click at [311, 45] on div "Filters" at bounding box center [300, 46] width 21 height 11
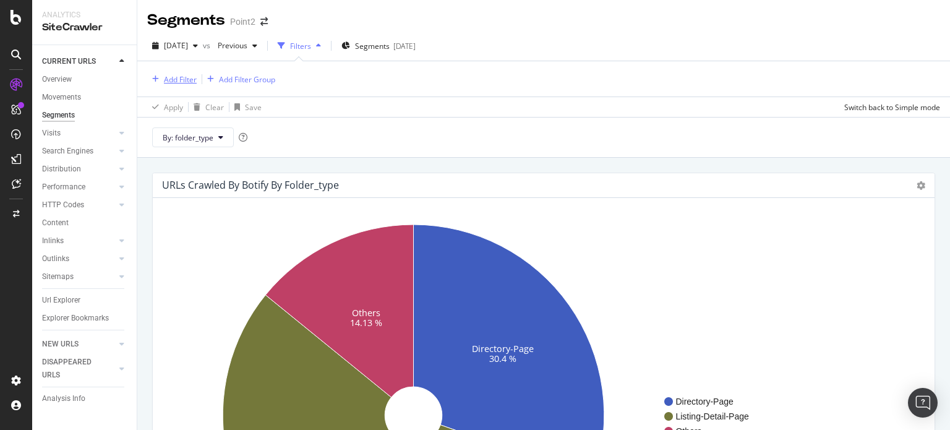
click at [177, 75] on div "Add Filter" at bounding box center [180, 79] width 33 height 11
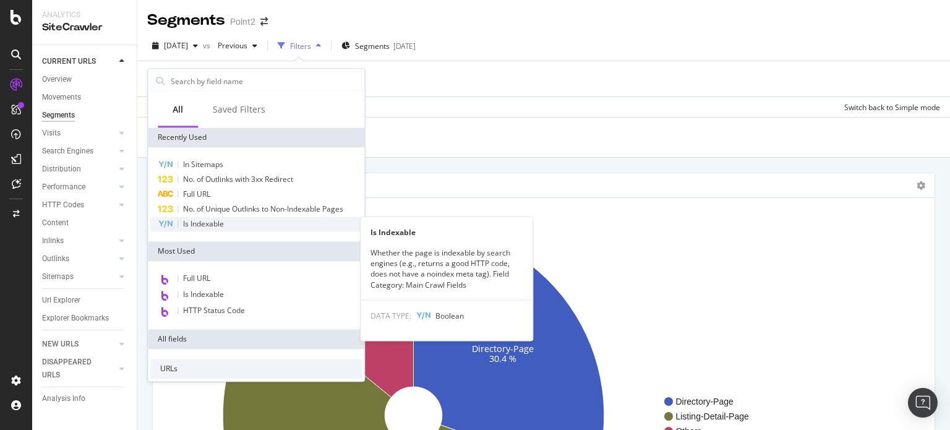
click at [208, 222] on span "Is Indexable" at bounding box center [203, 223] width 41 height 11
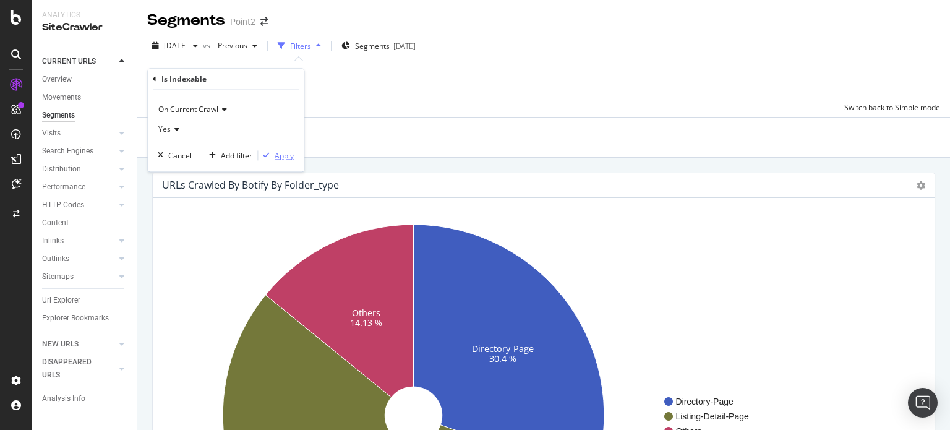
click at [292, 159] on div "Apply" at bounding box center [284, 155] width 19 height 11
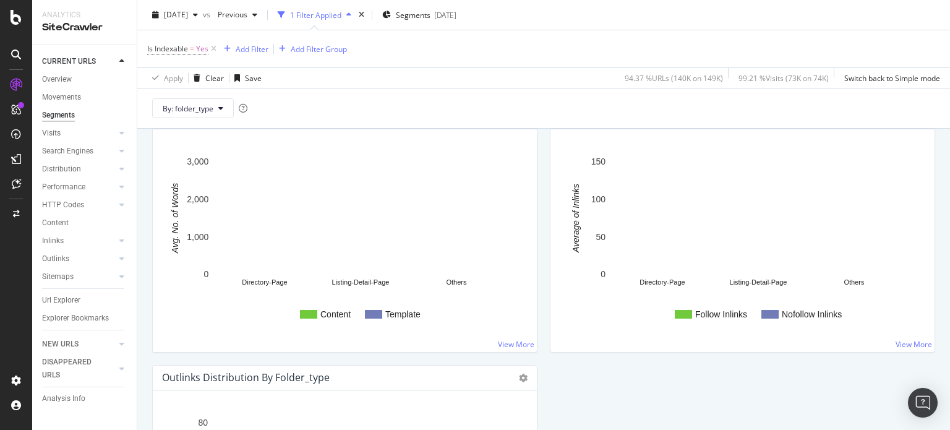
scroll to position [1319, 0]
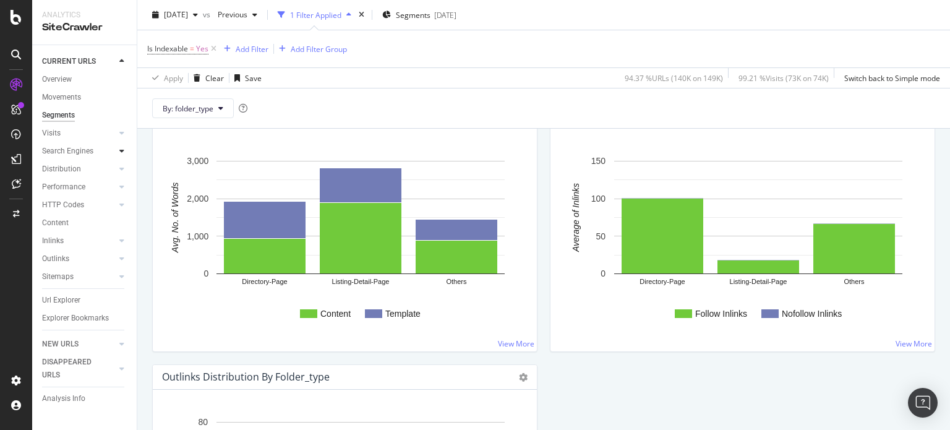
click at [125, 149] on div at bounding box center [122, 151] width 12 height 12
click at [116, 135] on div at bounding box center [122, 133] width 12 height 12
click at [72, 150] on div "Analysis" at bounding box center [62, 151] width 28 height 13
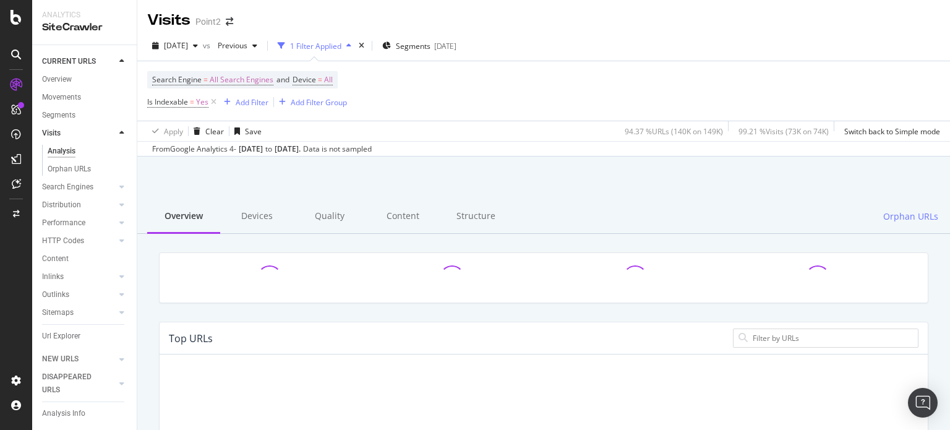
click at [213, 102] on icon at bounding box center [213, 102] width 11 height 12
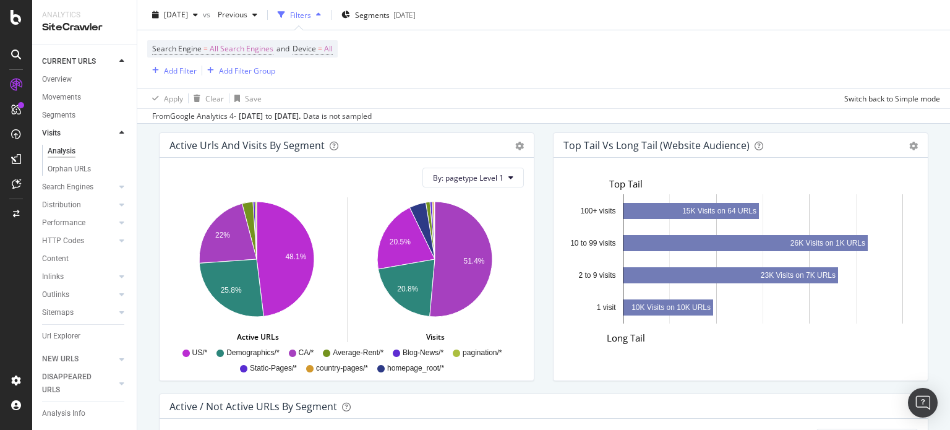
scroll to position [880, 0]
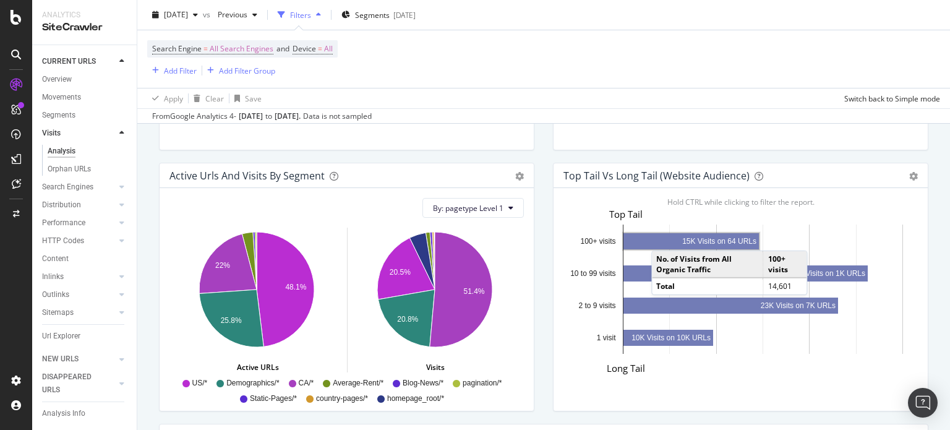
click at [659, 236] on rect "A chart." at bounding box center [690, 241] width 135 height 16
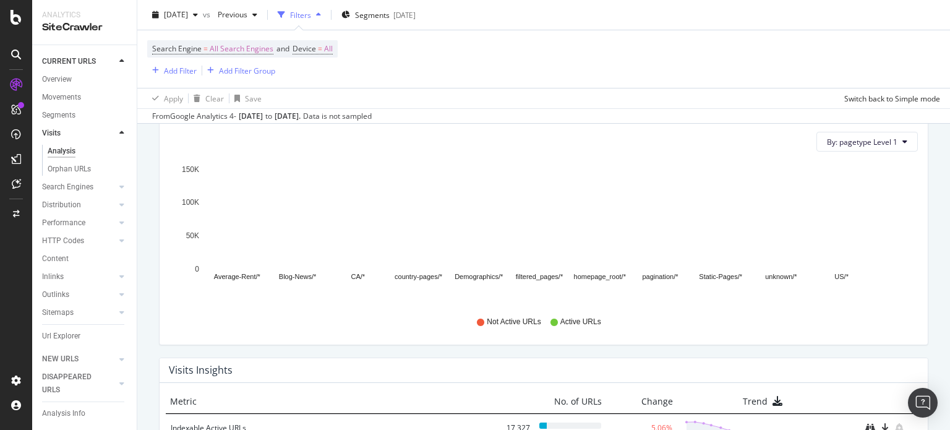
scroll to position [1199, 0]
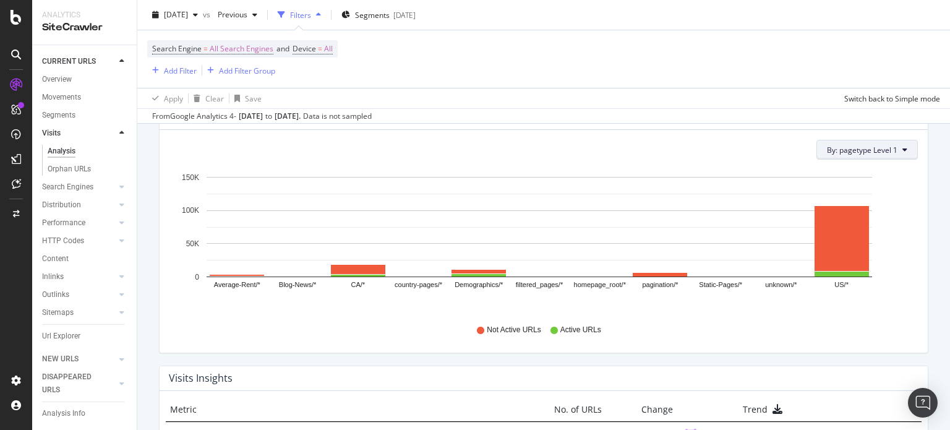
click at [866, 154] on button "By: pagetype Level 1" at bounding box center [866, 150] width 101 height 20
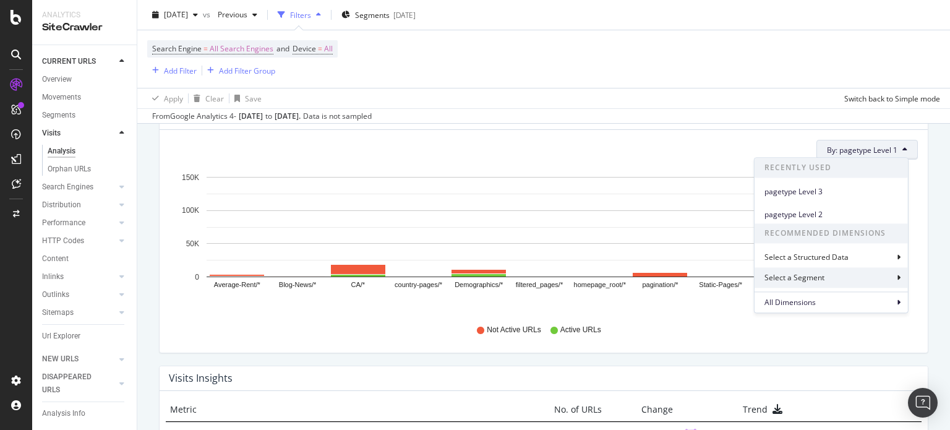
click at [837, 274] on div "Select a Segment" at bounding box center [830, 278] width 153 height 20
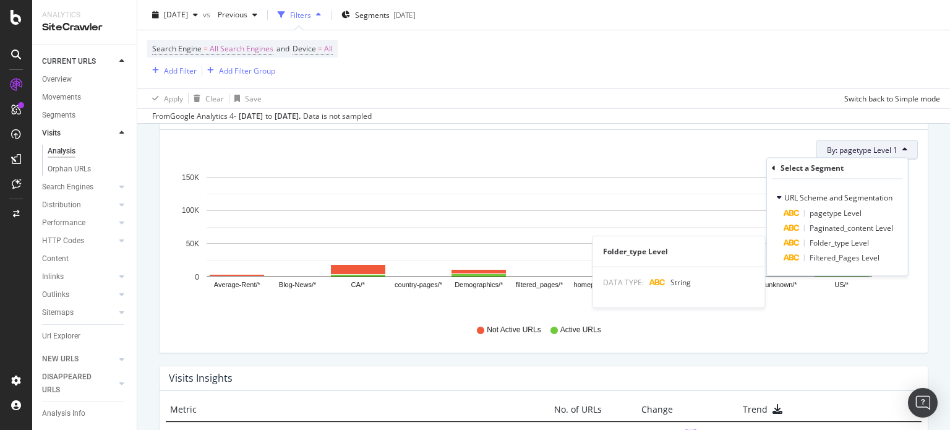
click at [838, 241] on span "Folder_type Level" at bounding box center [838, 243] width 59 height 11
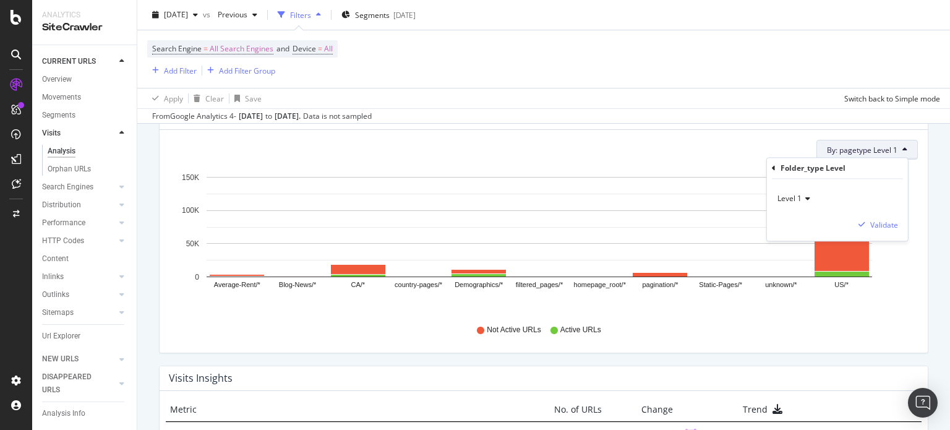
click at [786, 197] on span "Level 1" at bounding box center [789, 199] width 24 height 11
click at [797, 235] on span "Level 2" at bounding box center [795, 240] width 24 height 11
click at [885, 225] on div "Validate" at bounding box center [884, 224] width 28 height 11
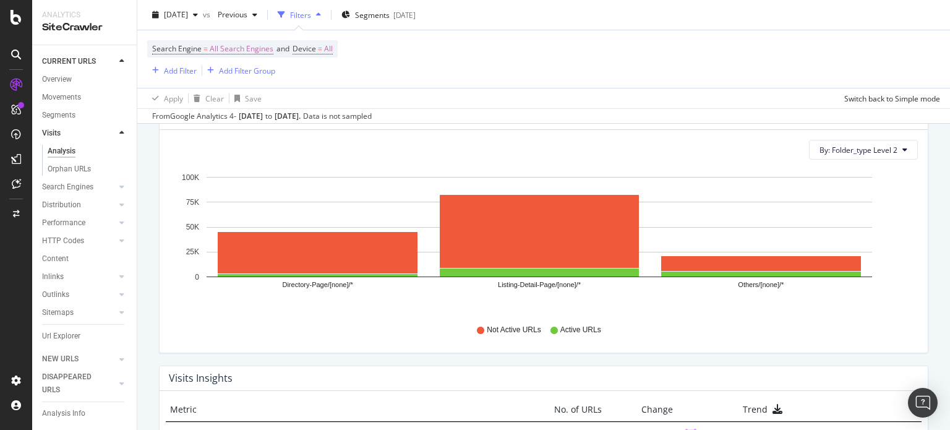
click at [909, 263] on div "By: Folder_type Level 2 Hold CTRL while clicking to filter the report. Director…" at bounding box center [544, 241] width 768 height 223
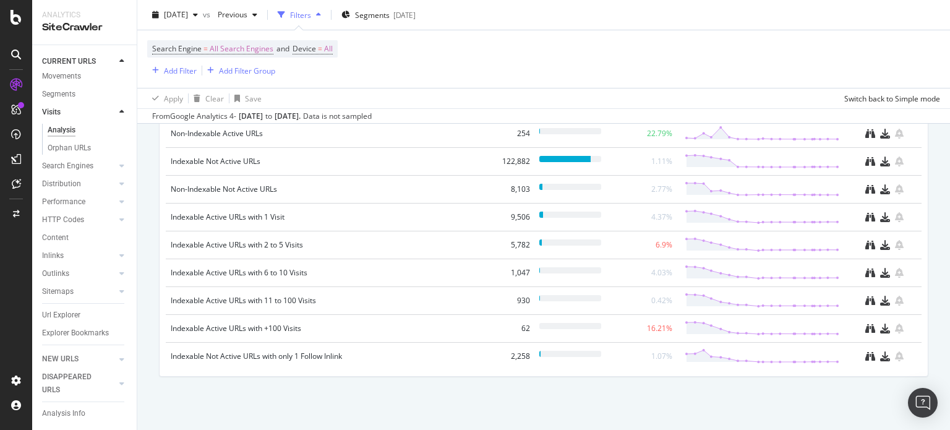
scroll to position [0, 0]
click at [67, 172] on div "Orphan URLs" at bounding box center [69, 169] width 43 height 13
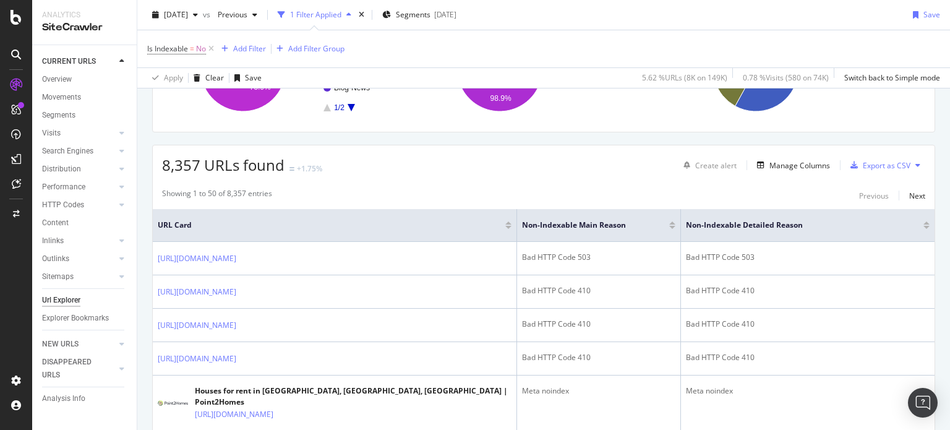
scroll to position [330, 0]
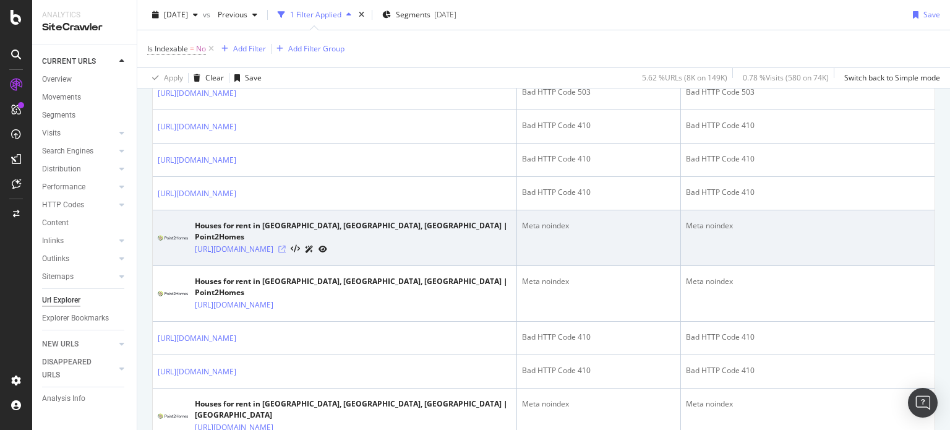
click at [286, 253] on icon at bounding box center [281, 248] width 7 height 7
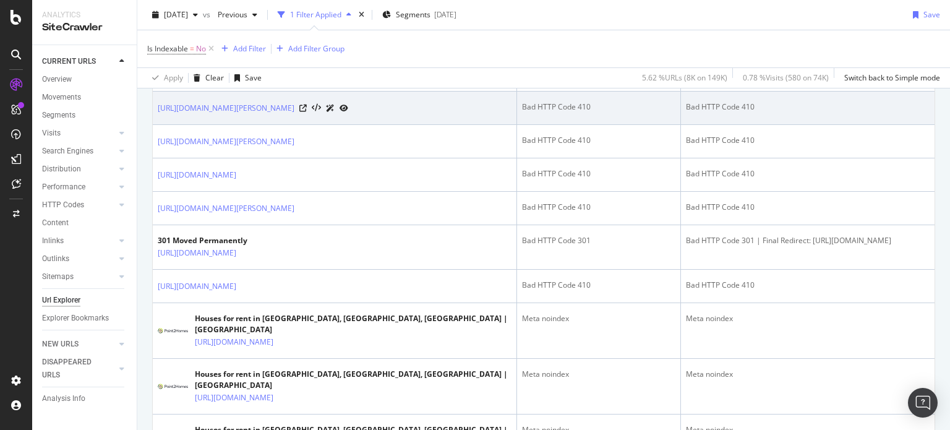
scroll to position [1154, 0]
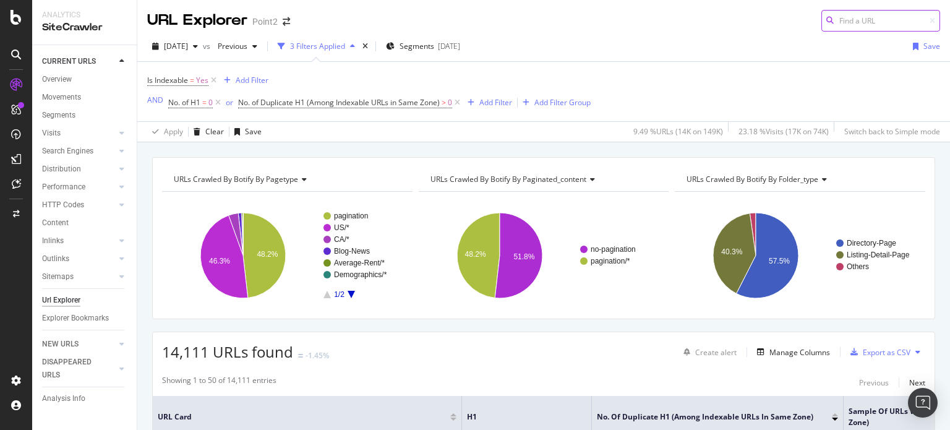
scroll to position [330, 0]
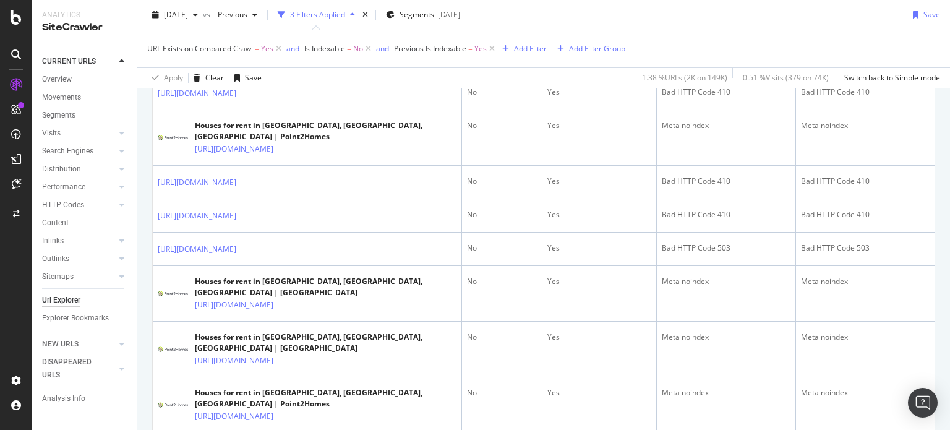
scroll to position [495, 0]
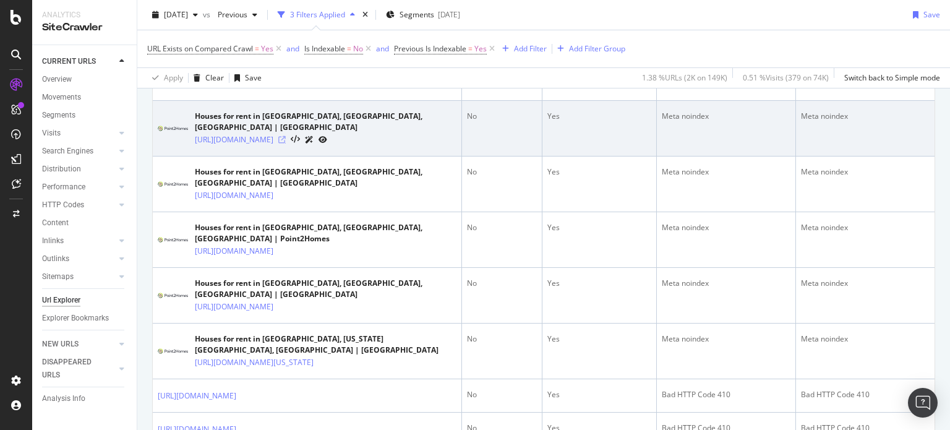
click at [286, 143] on icon at bounding box center [281, 139] width 7 height 7
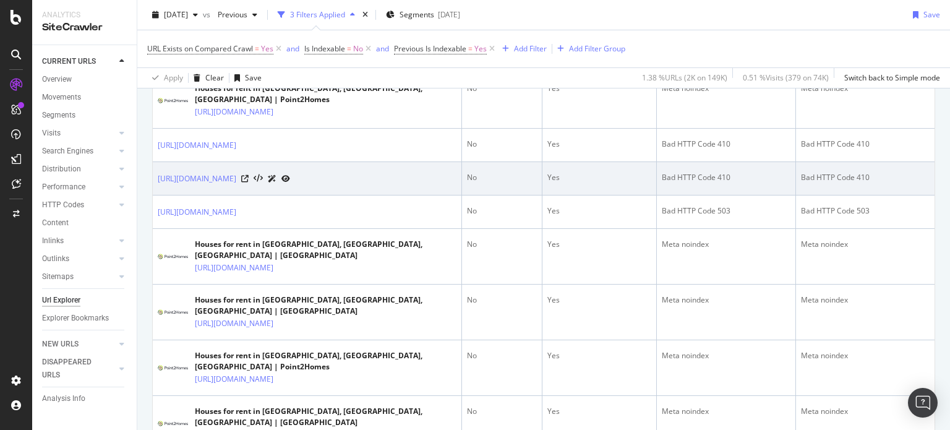
scroll to position [122, 0]
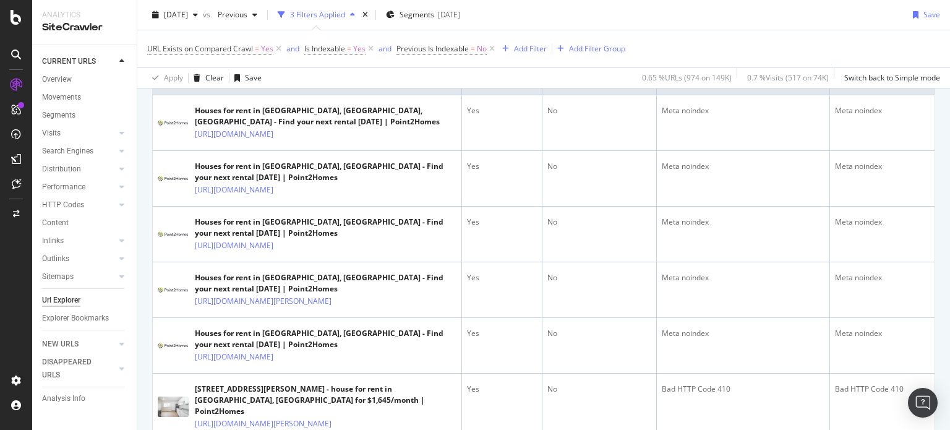
scroll to position [330, 0]
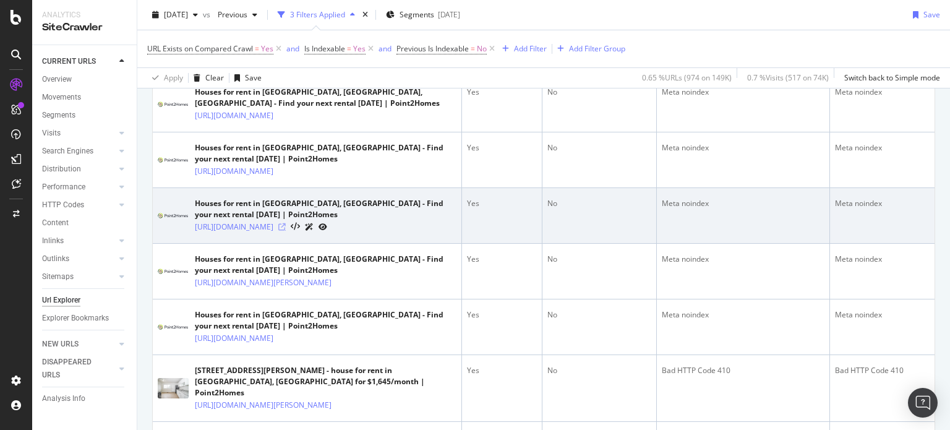
click at [286, 231] on icon at bounding box center [281, 226] width 7 height 7
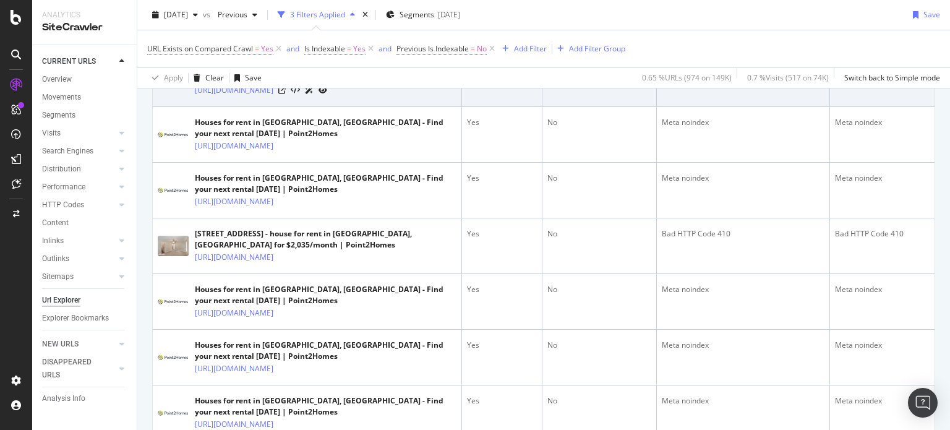
scroll to position [1813, 0]
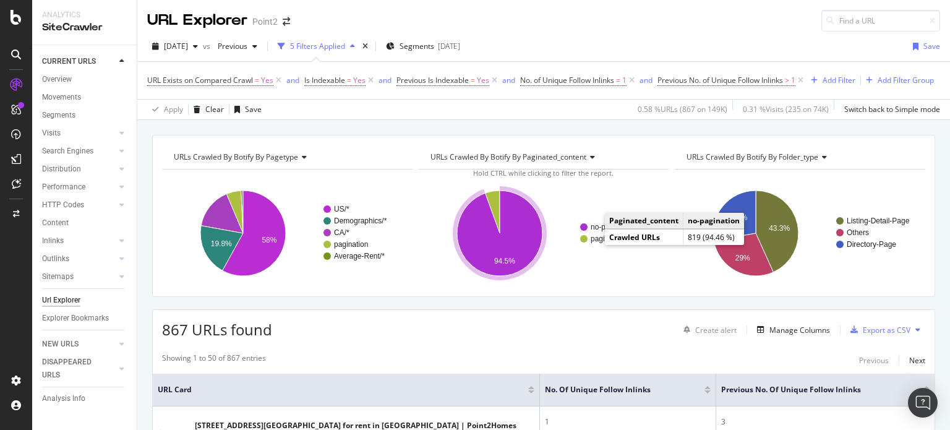
click at [598, 231] on text "no-pagination" at bounding box center [612, 227] width 45 height 9
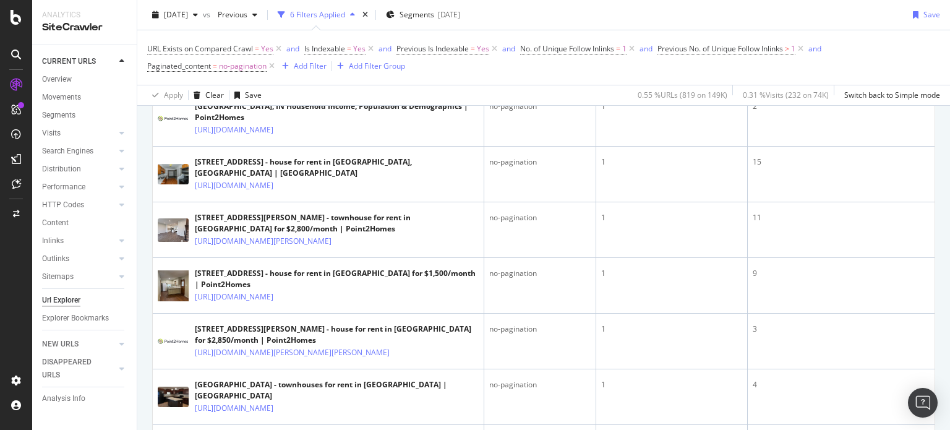
scroll to position [1608, 0]
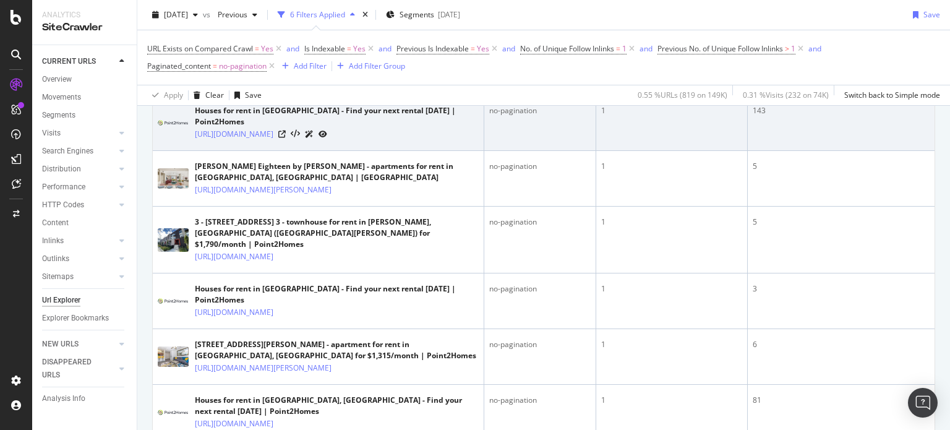
click at [327, 140] on div at bounding box center [302, 133] width 49 height 13
click at [286, 138] on icon at bounding box center [281, 133] width 7 height 7
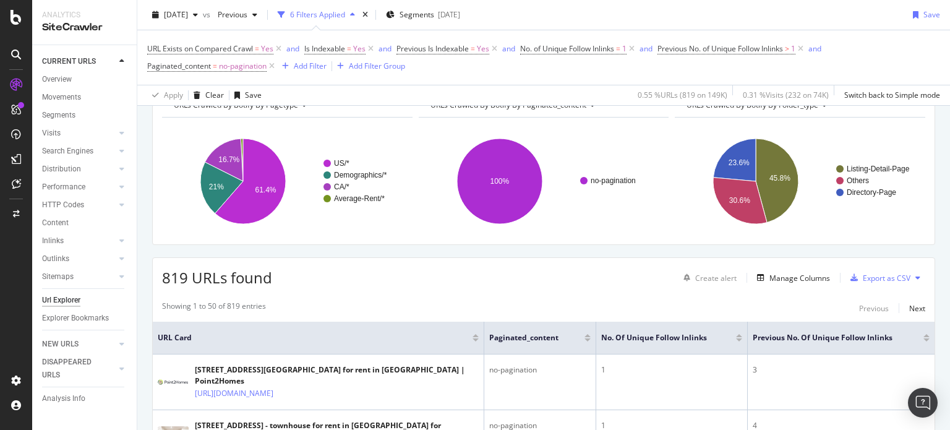
scroll to position [0, 0]
